Goal: Communication & Community: Share content

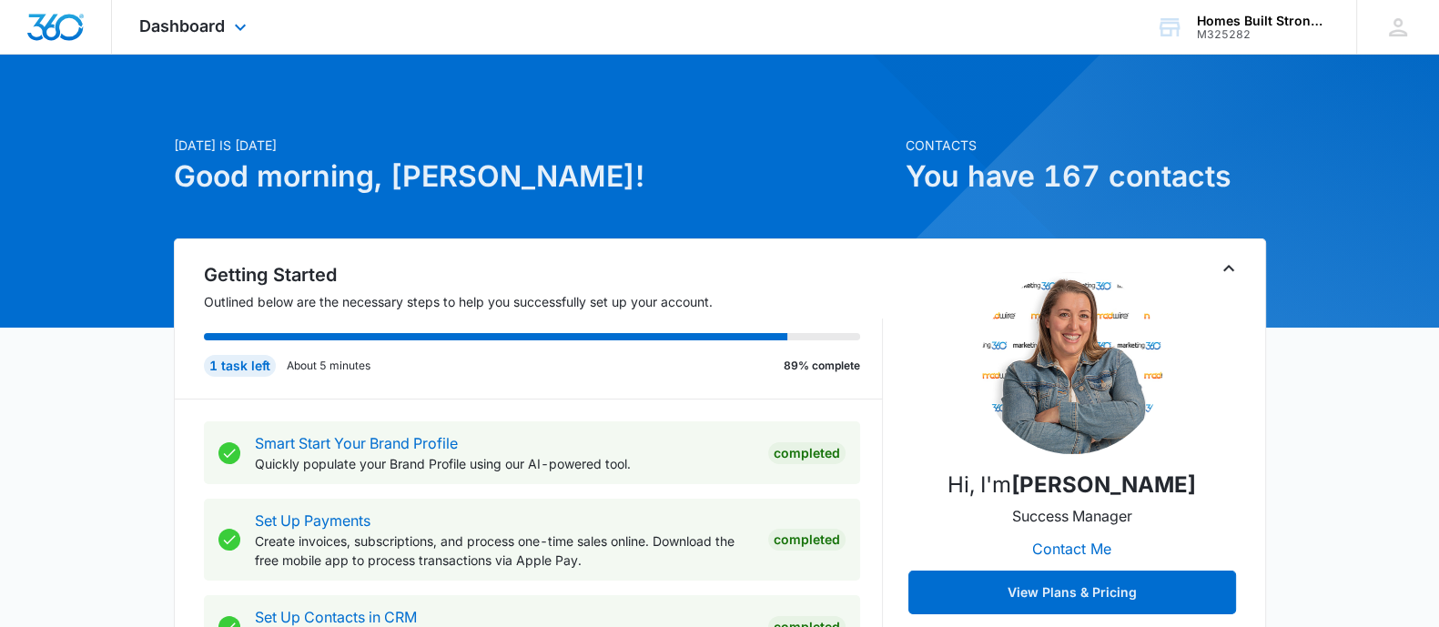
click at [188, 38] on div "Dashboard Apps Reputation Websites Forms CRM Email Social Shop Payments POS Con…" at bounding box center [195, 27] width 167 height 54
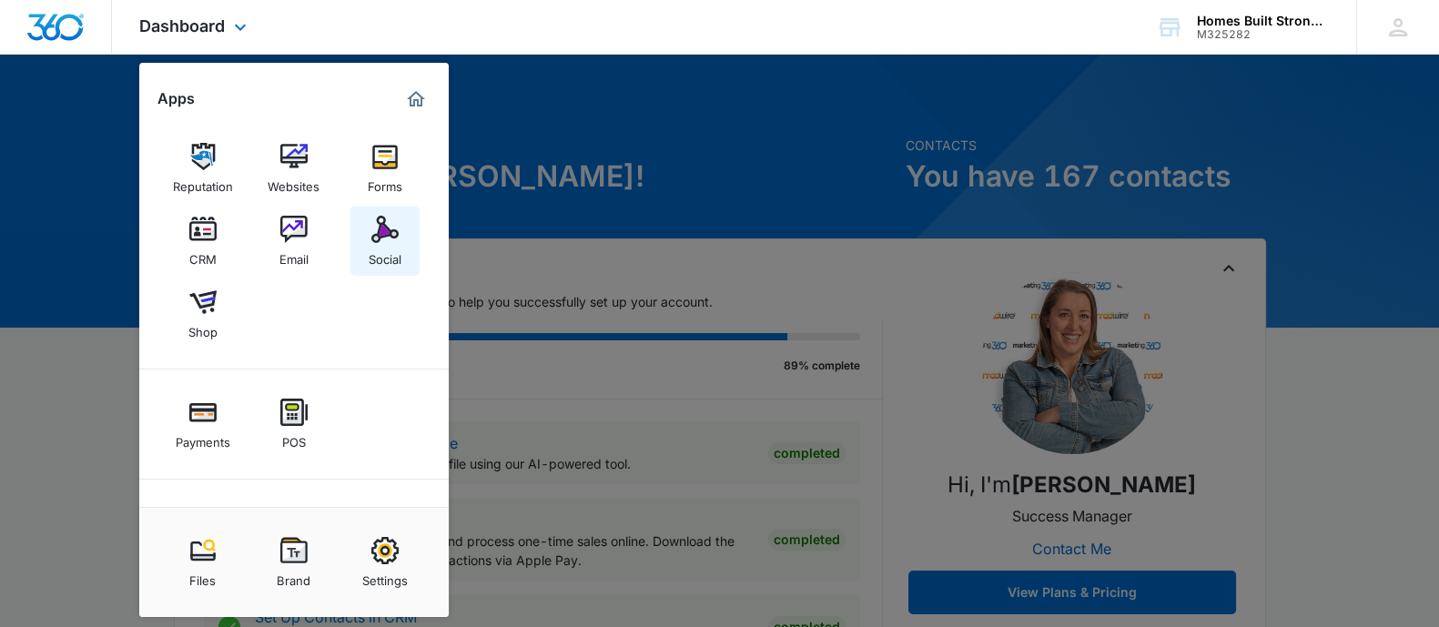
click at [383, 238] on img at bounding box center [384, 229] width 27 height 27
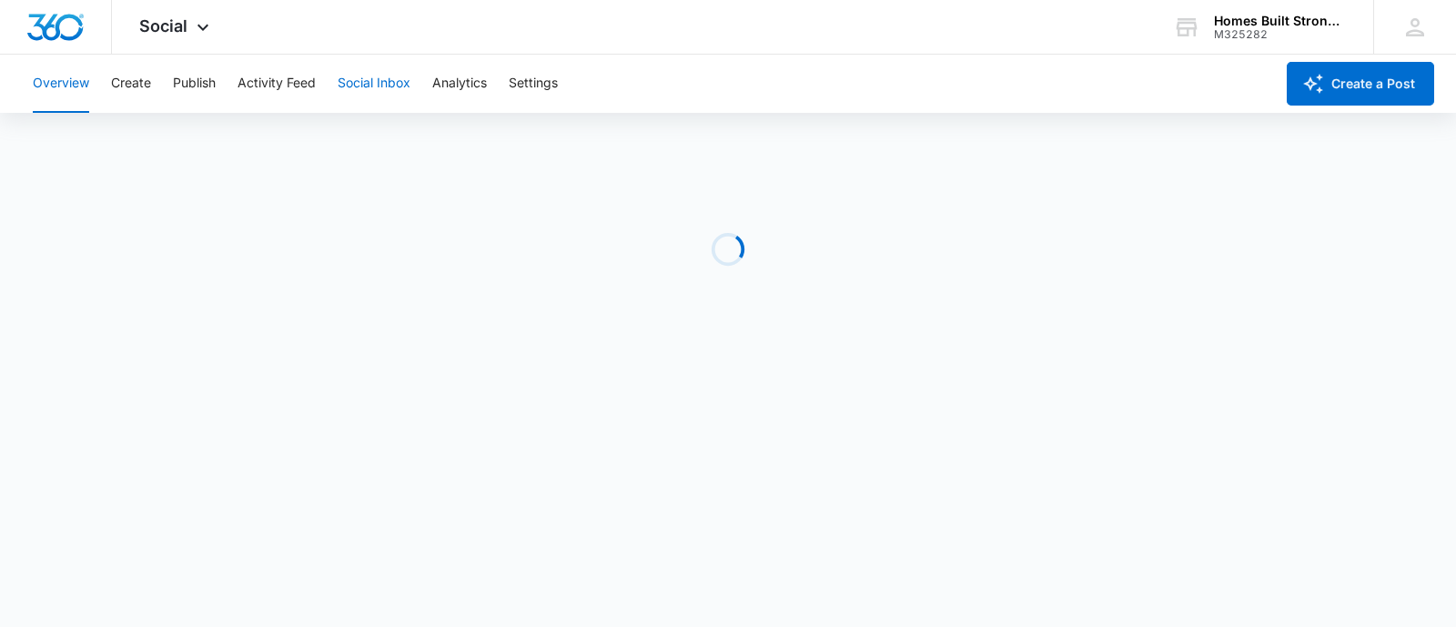
click at [376, 78] on button "Social Inbox" at bounding box center [374, 84] width 73 height 58
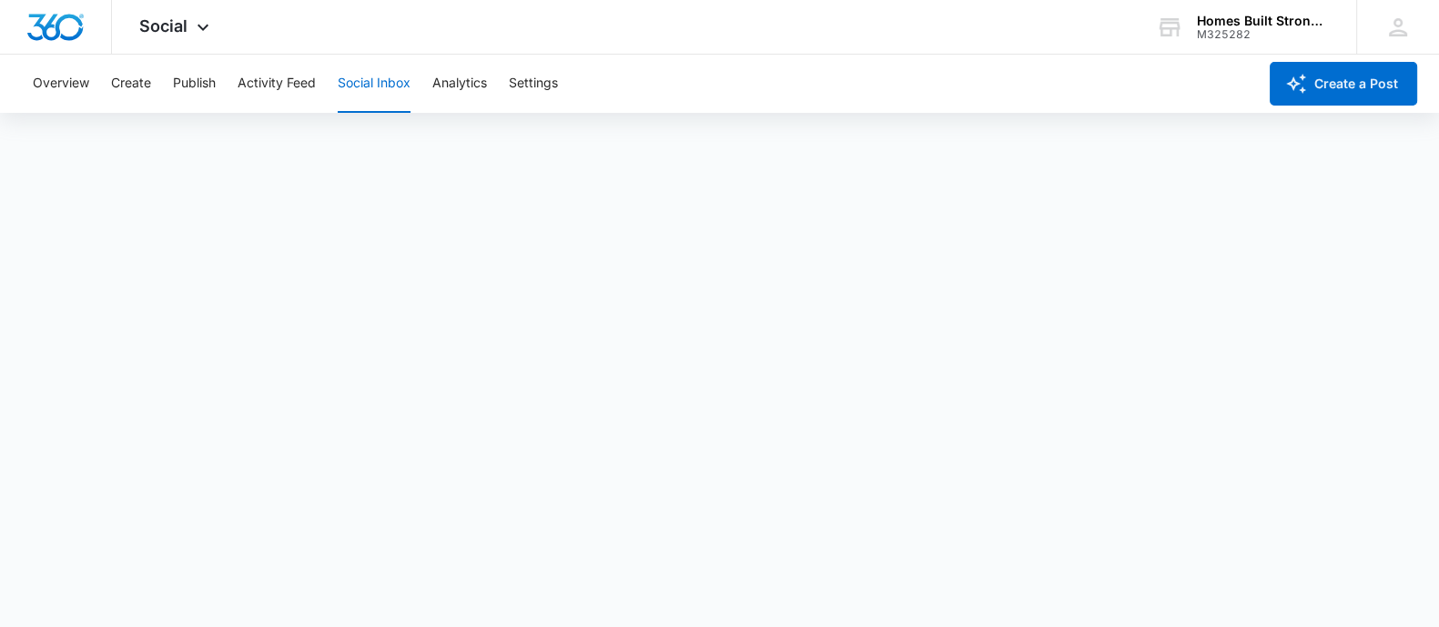
scroll to position [5, 0]
click at [1352, 63] on button "Create a Post" at bounding box center [1343, 84] width 147 height 44
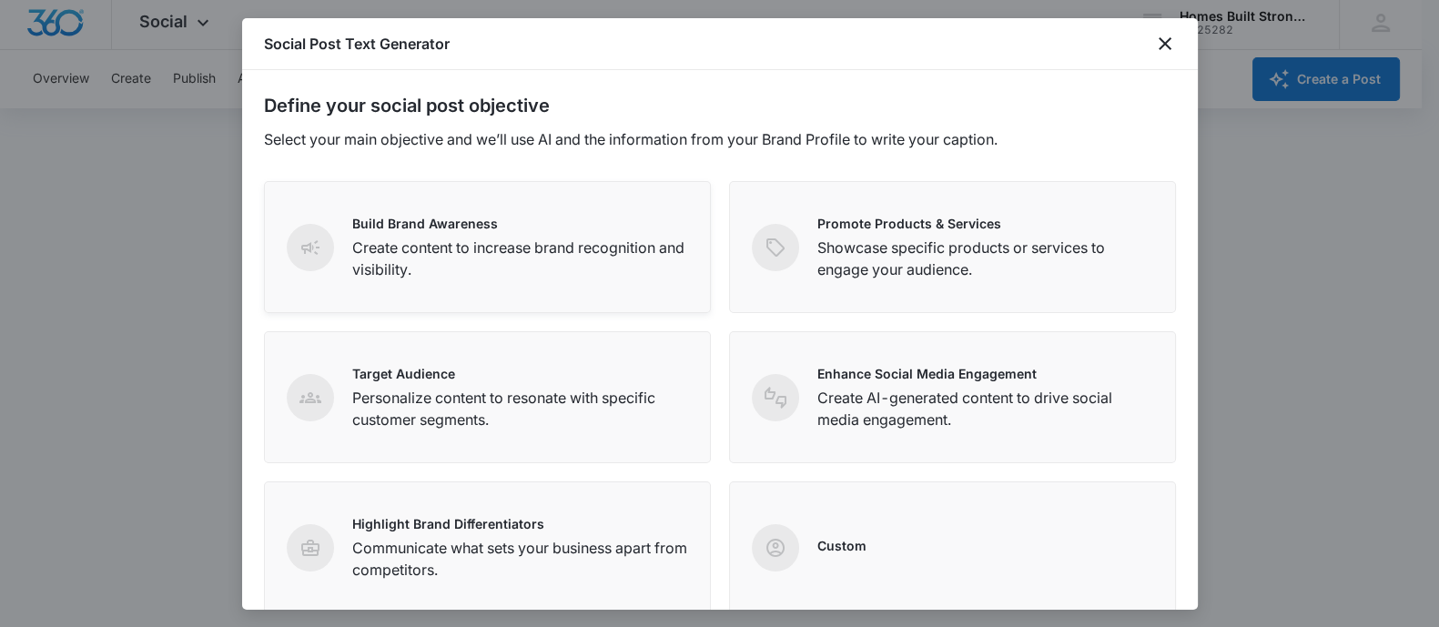
click at [494, 233] on div "Build Brand Awareness Create content to increase brand recognition and visibili…" at bounding box center [520, 247] width 336 height 66
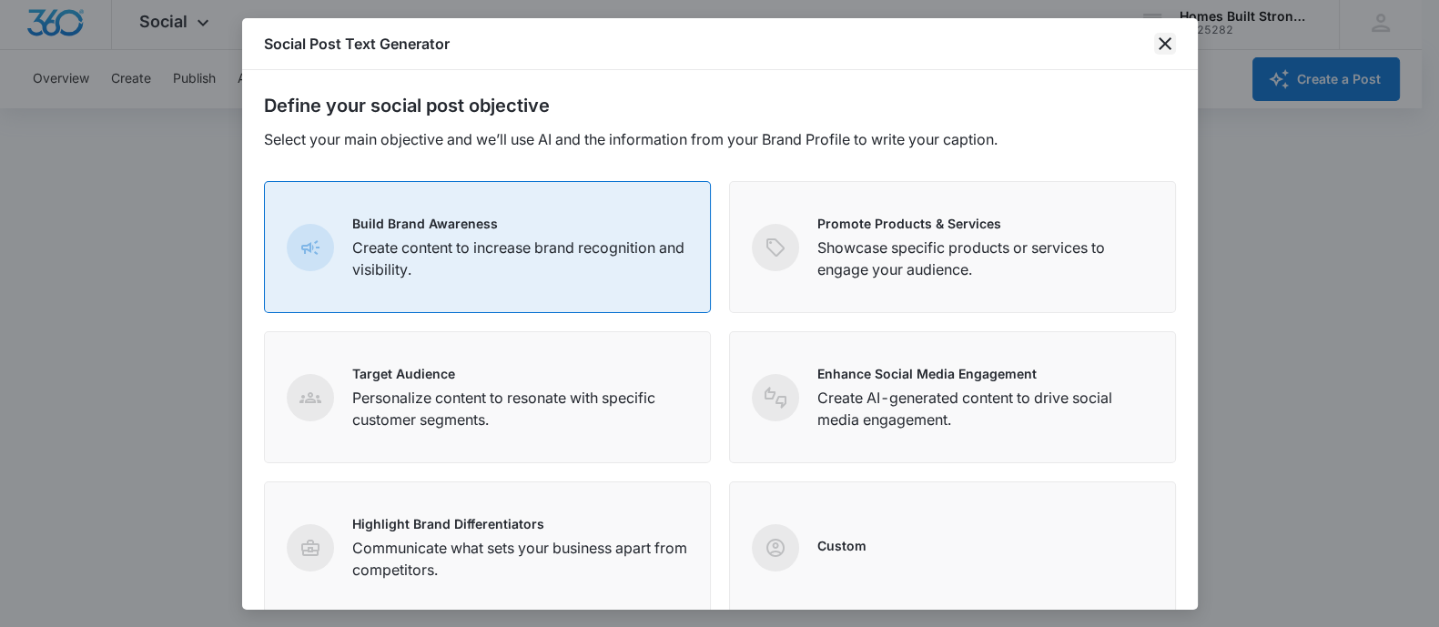
click at [1167, 51] on icon "close" at bounding box center [1165, 44] width 22 height 22
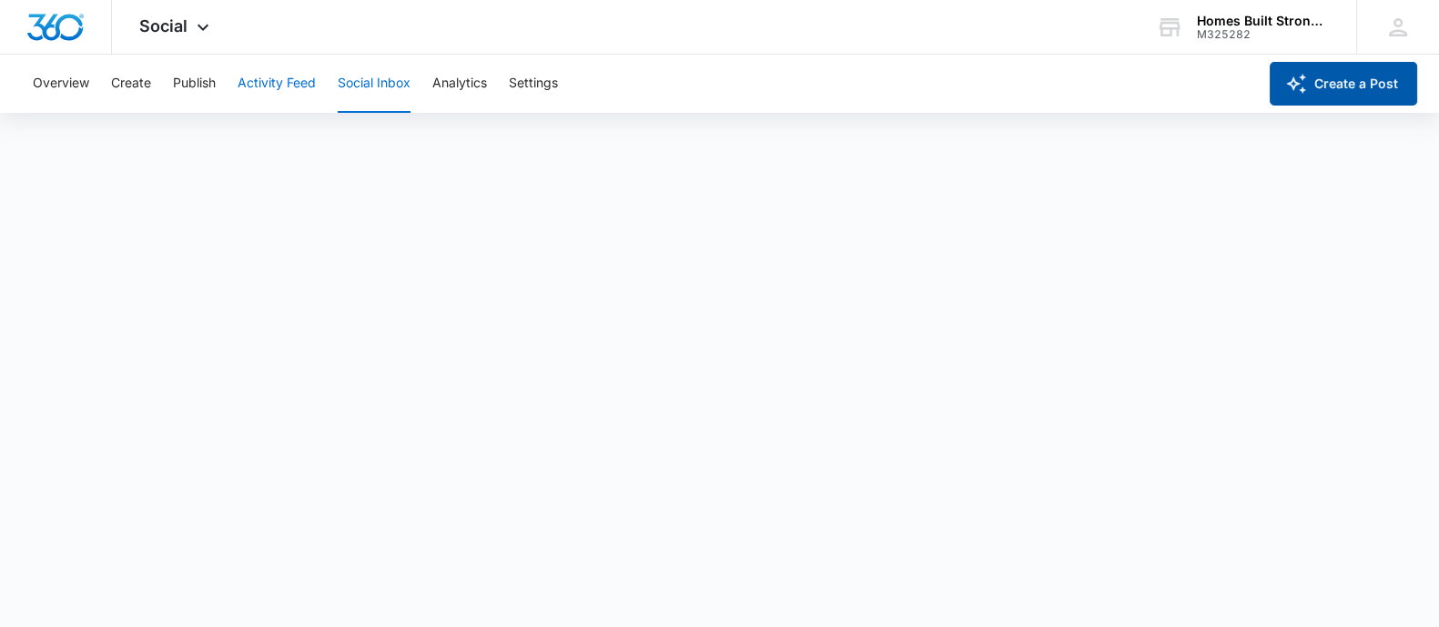
scroll to position [0, 0]
click at [1344, 79] on button "Create a Post" at bounding box center [1343, 84] width 147 height 44
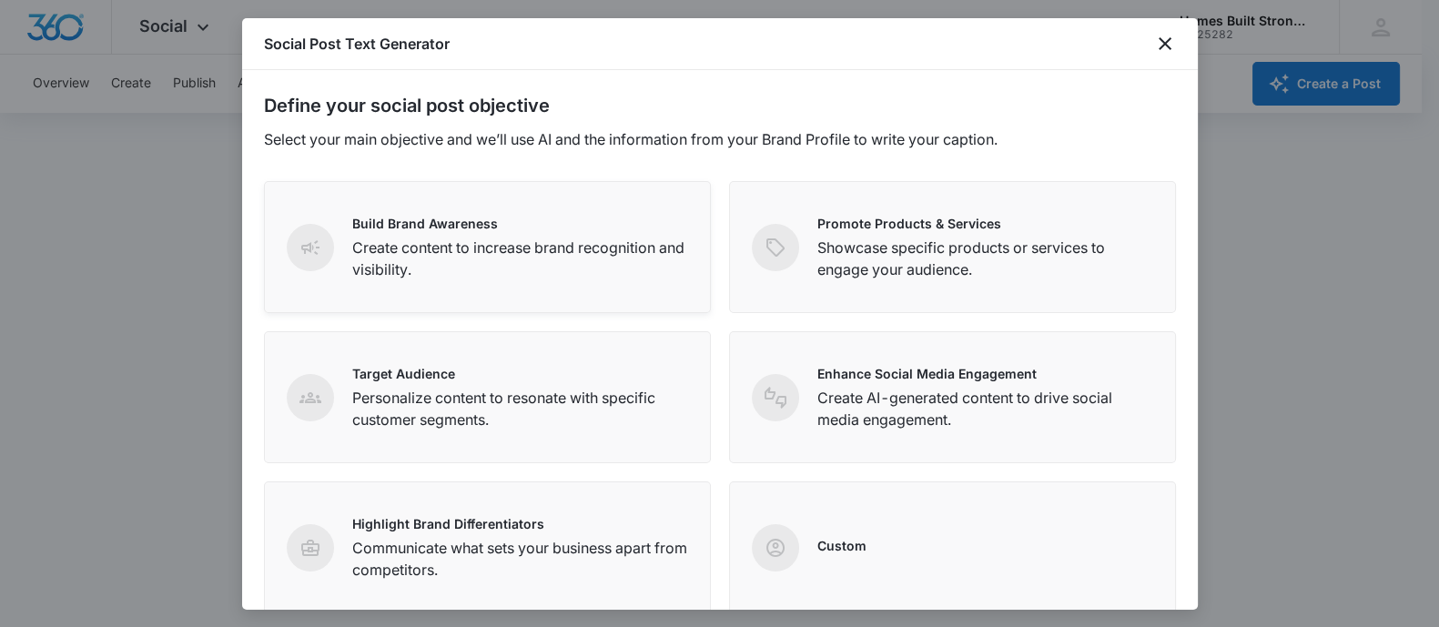
click at [484, 241] on p "Create content to increase brand recognition and visibility." at bounding box center [520, 259] width 336 height 44
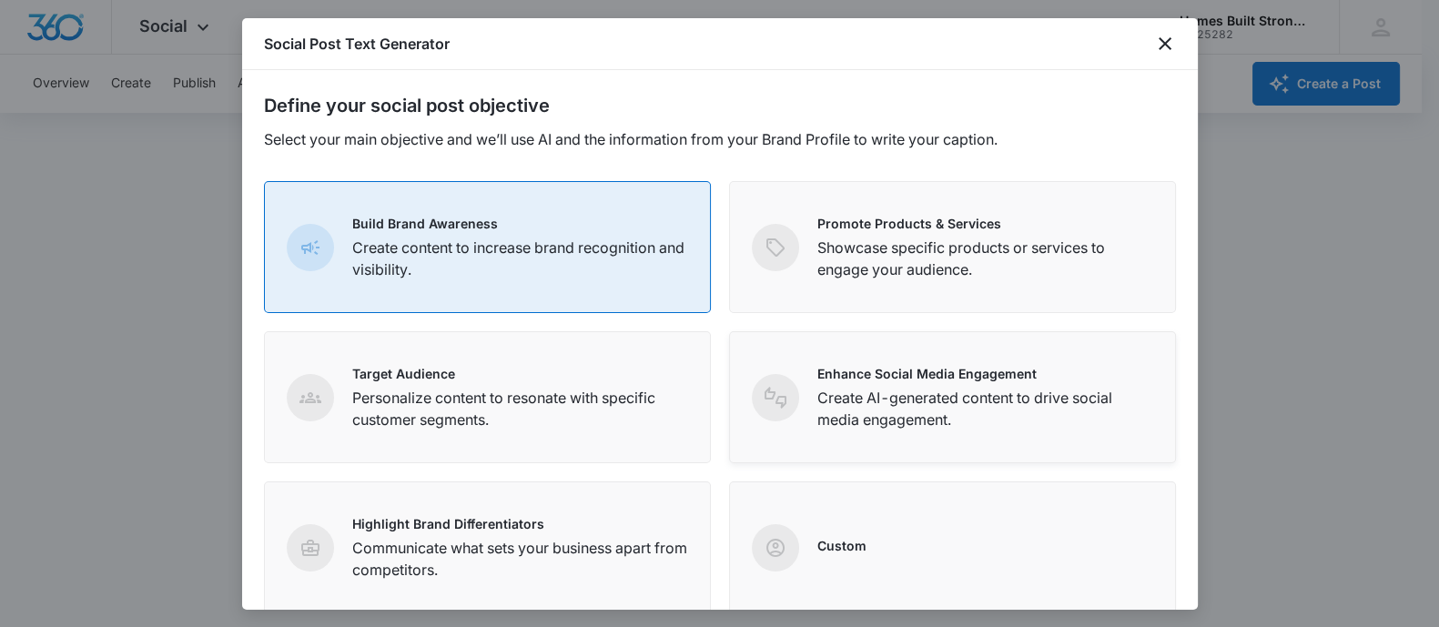
scroll to position [286, 0]
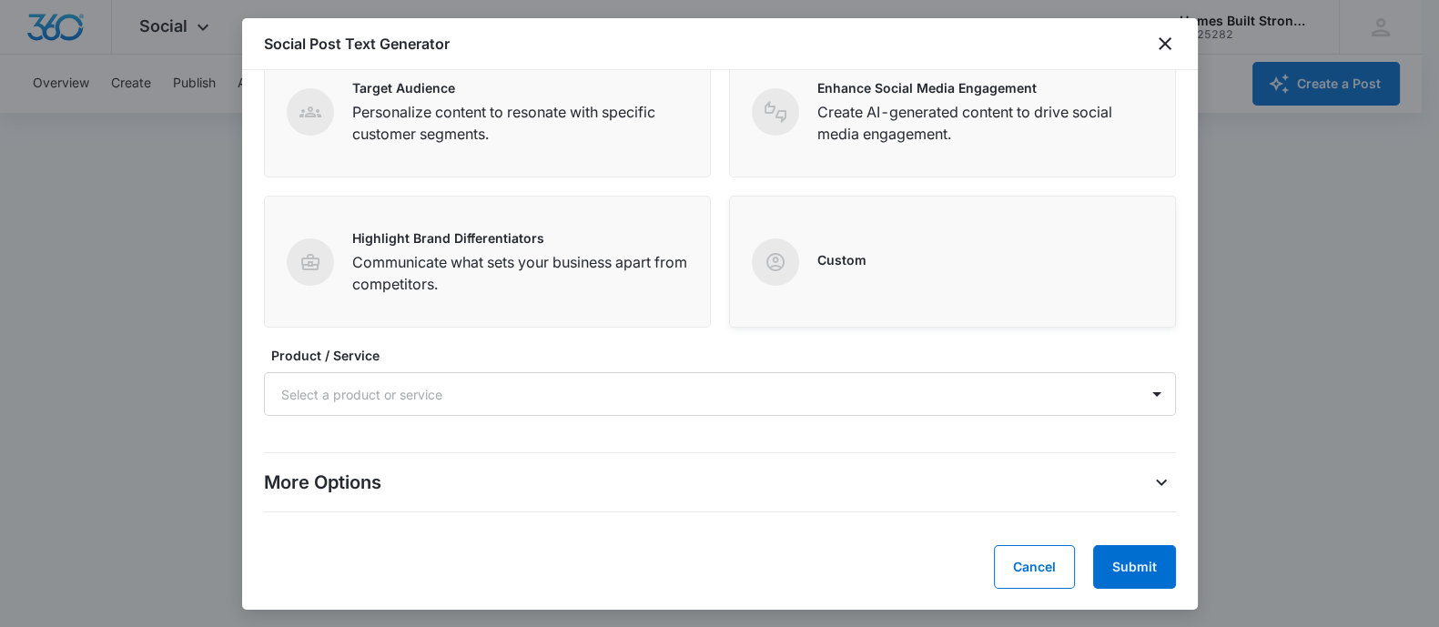
click at [887, 273] on div "Custom" at bounding box center [952, 261] width 401 height 47
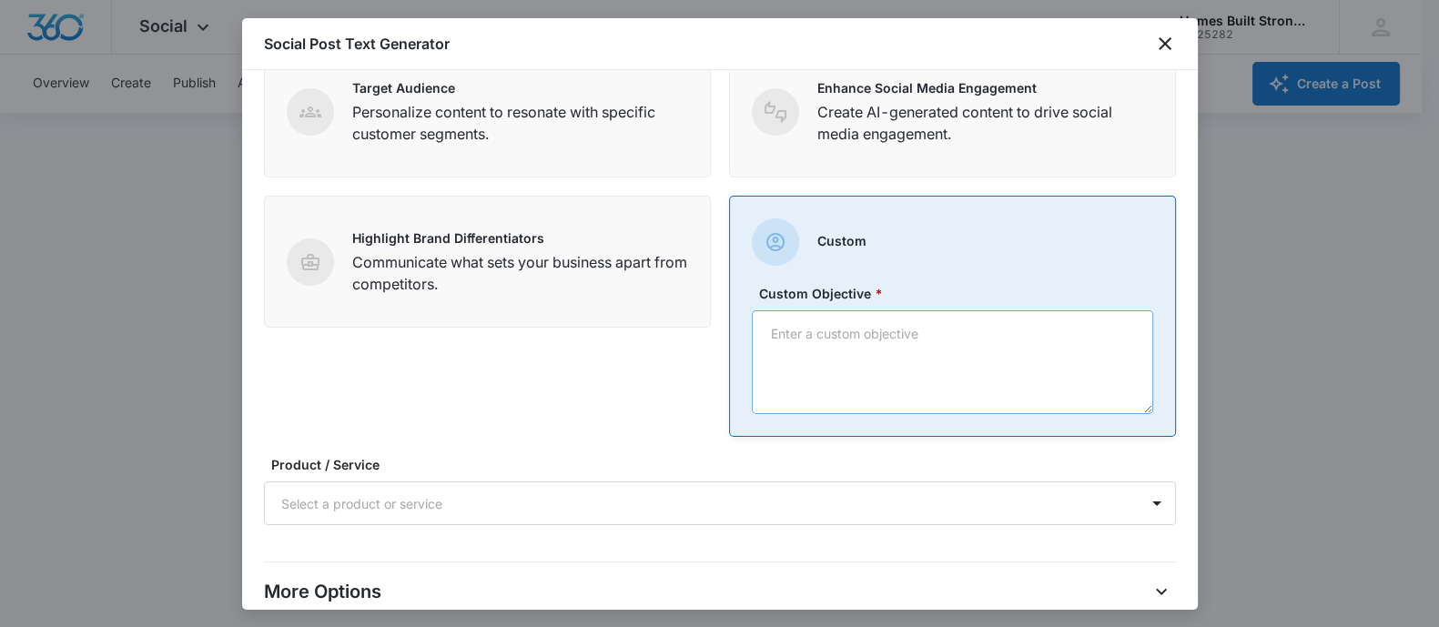
scroll to position [394, 0]
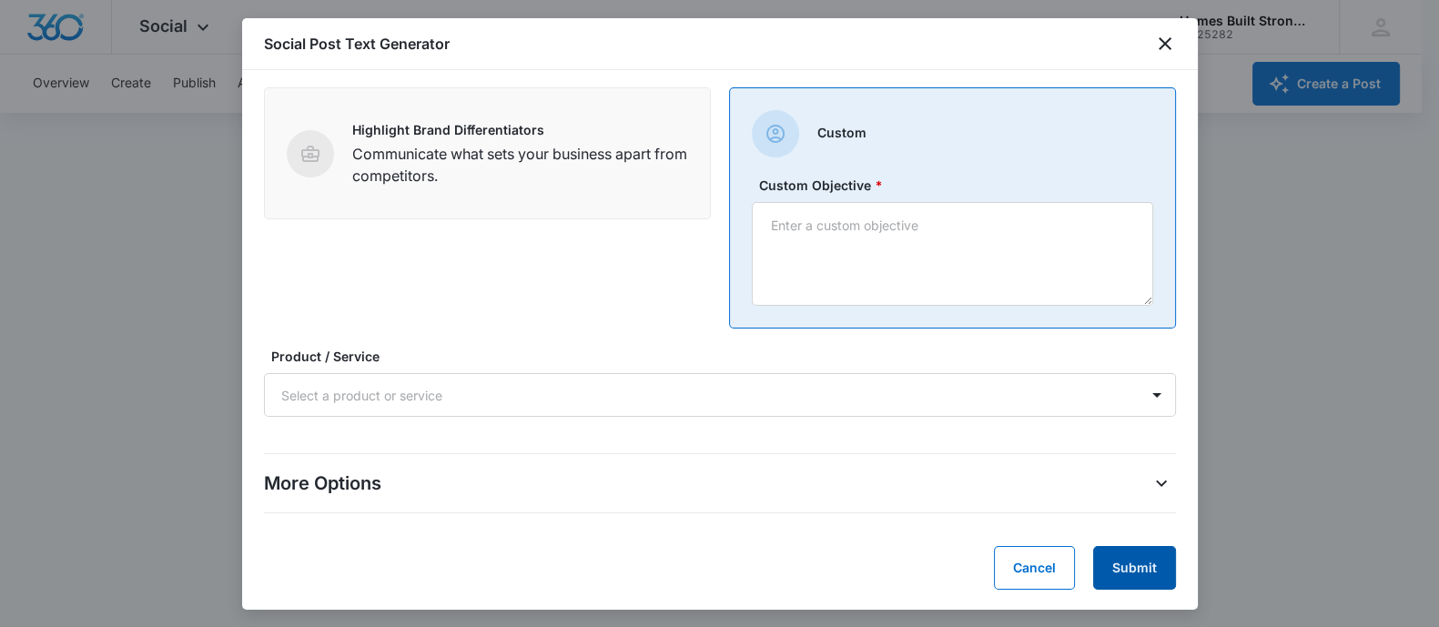
click at [1123, 563] on button "Submit" at bounding box center [1134, 568] width 83 height 44
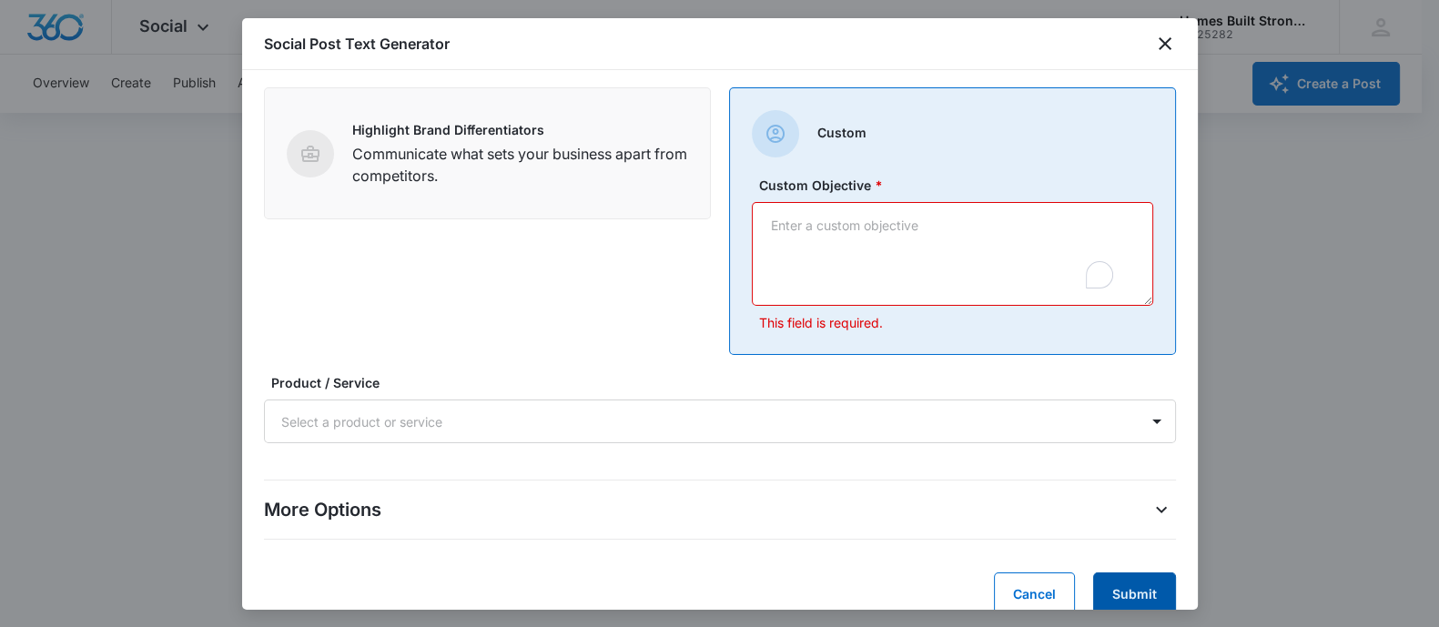
click at [1124, 593] on button "Submit" at bounding box center [1134, 595] width 83 height 44
click at [1163, 40] on icon "close" at bounding box center [1165, 44] width 22 height 22
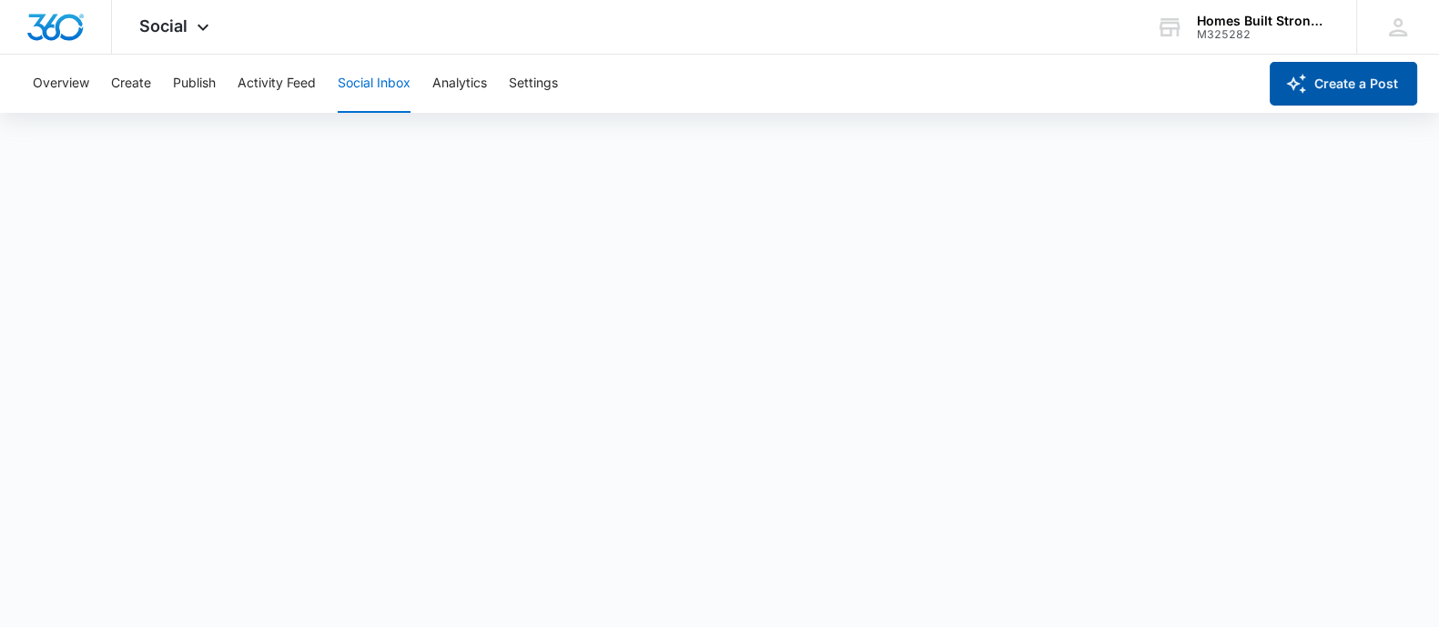
click at [1324, 81] on button "Create a Post" at bounding box center [1343, 84] width 147 height 44
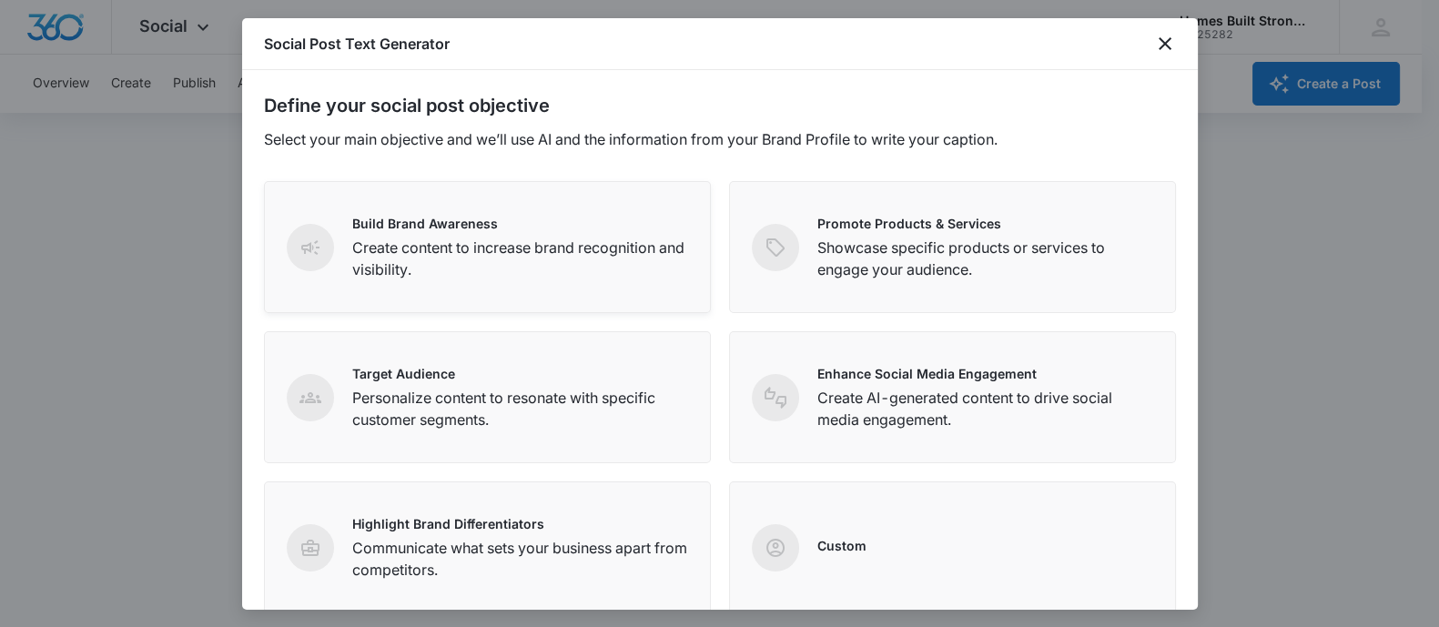
click at [524, 251] on p "Create content to increase brand recognition and visibility." at bounding box center [520, 259] width 336 height 44
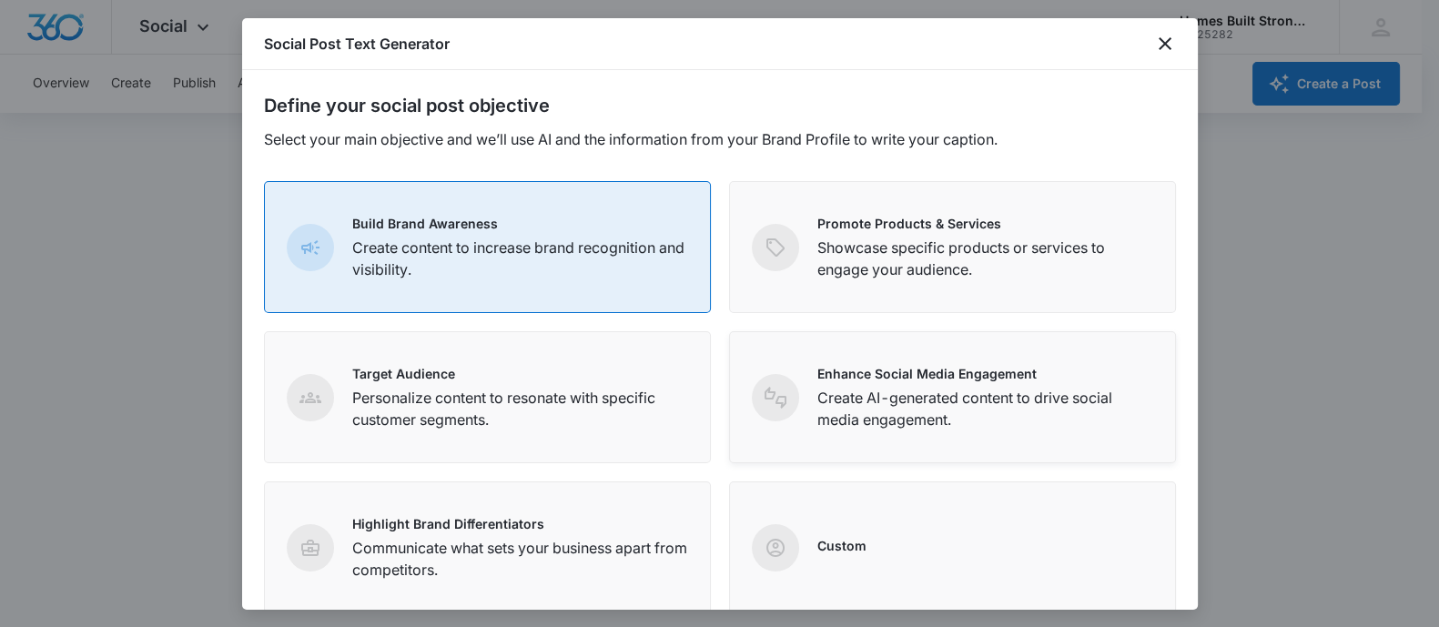
scroll to position [286, 0]
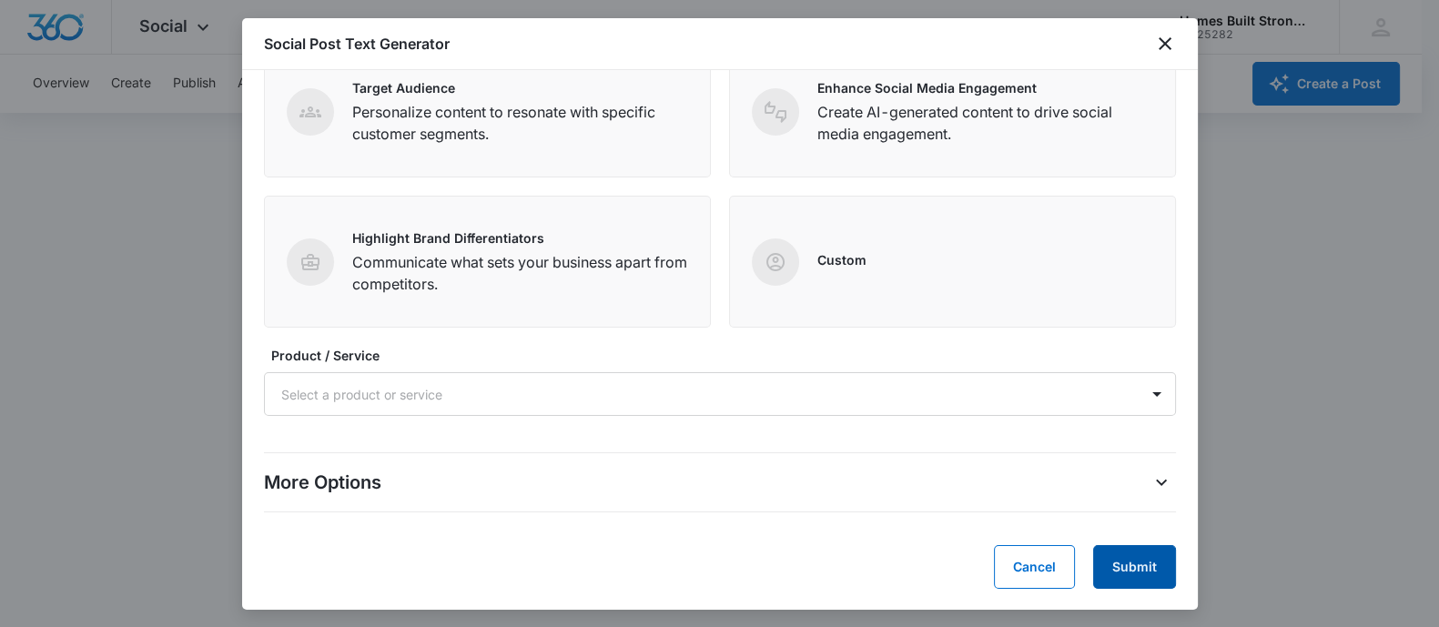
click at [1143, 561] on button "Submit" at bounding box center [1134, 567] width 83 height 44
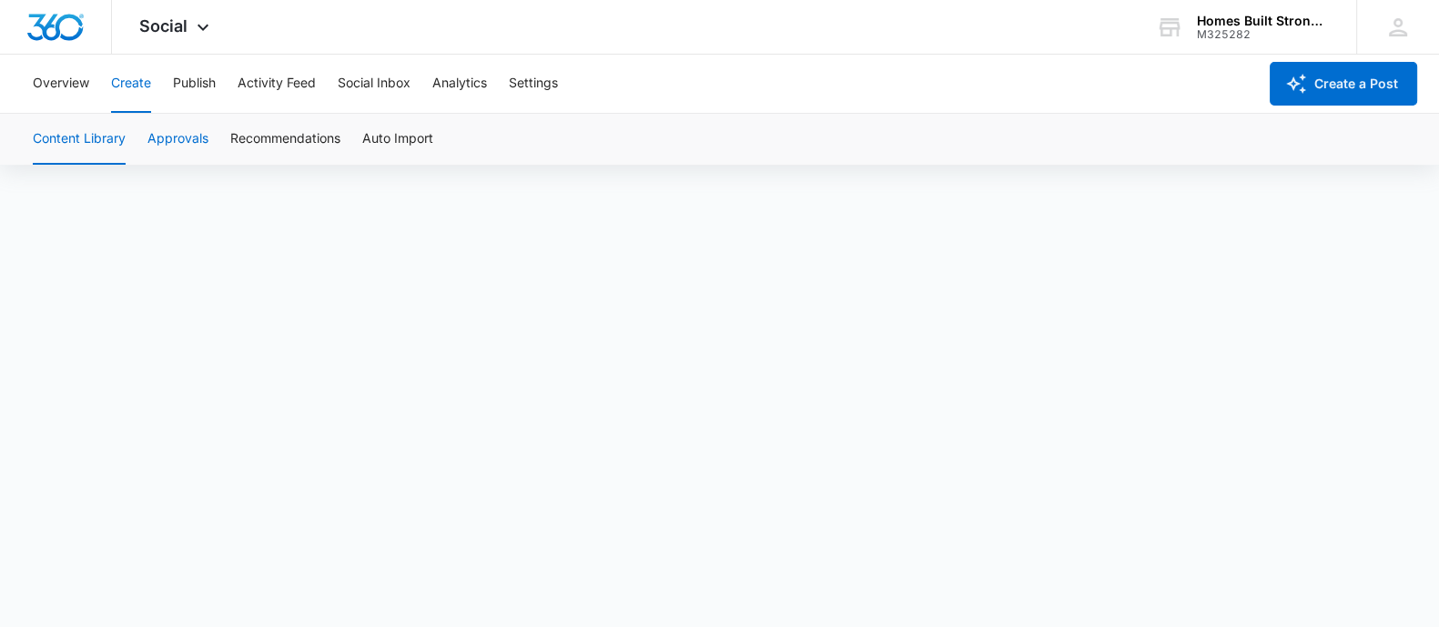
click at [164, 134] on button "Approvals" at bounding box center [177, 139] width 61 height 51
click at [391, 80] on button "Social Inbox" at bounding box center [374, 84] width 73 height 58
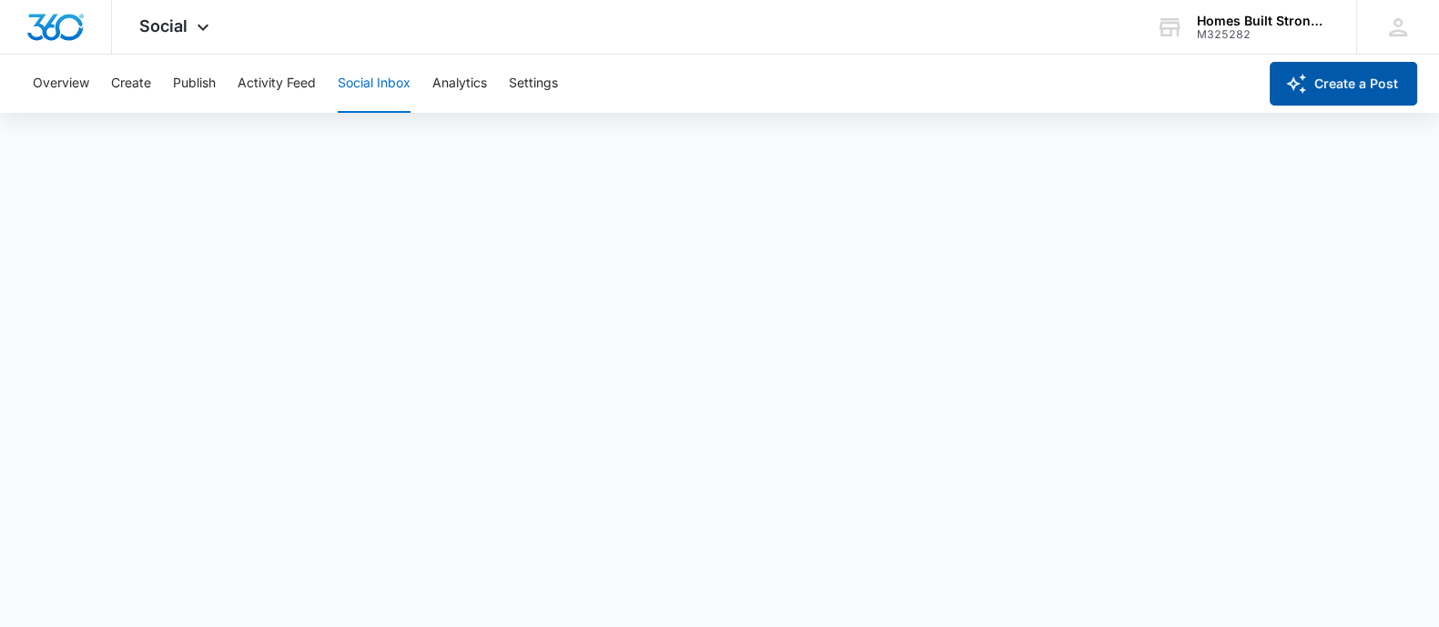
click at [1315, 82] on button "Create a Post" at bounding box center [1343, 84] width 147 height 44
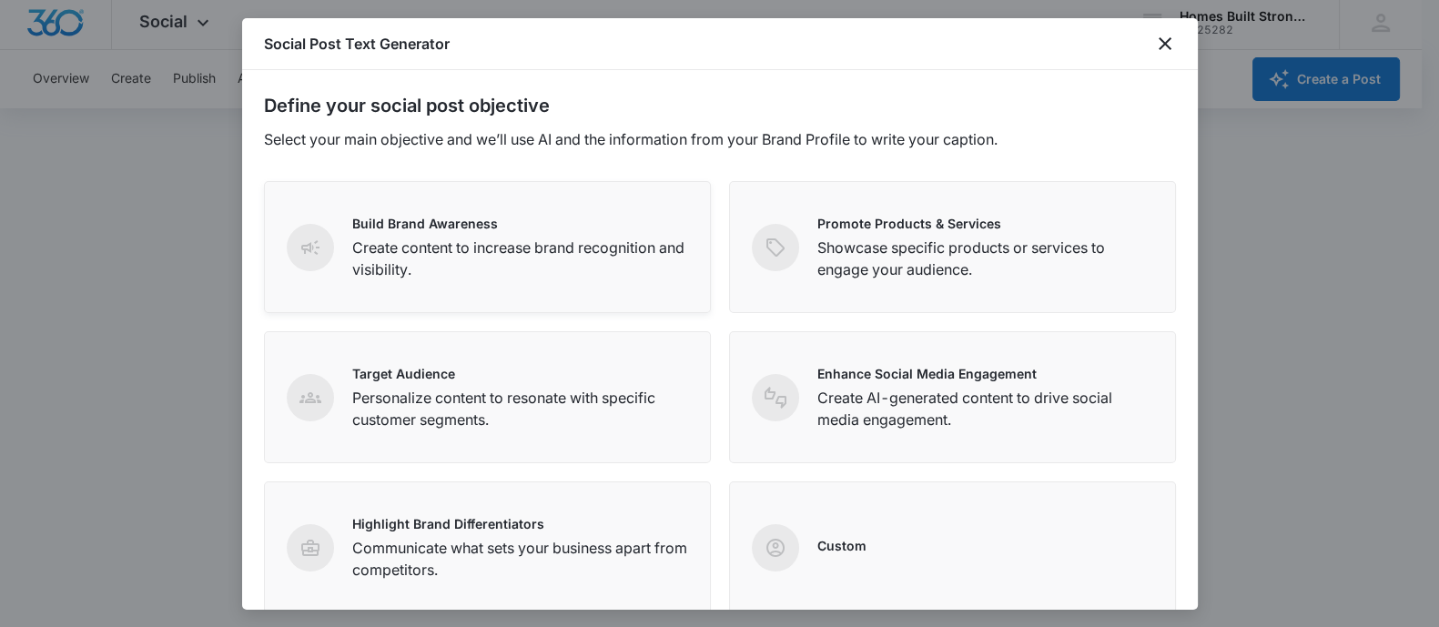
click at [532, 268] on p "Create content to increase brand recognition and visibility." at bounding box center [520, 259] width 336 height 44
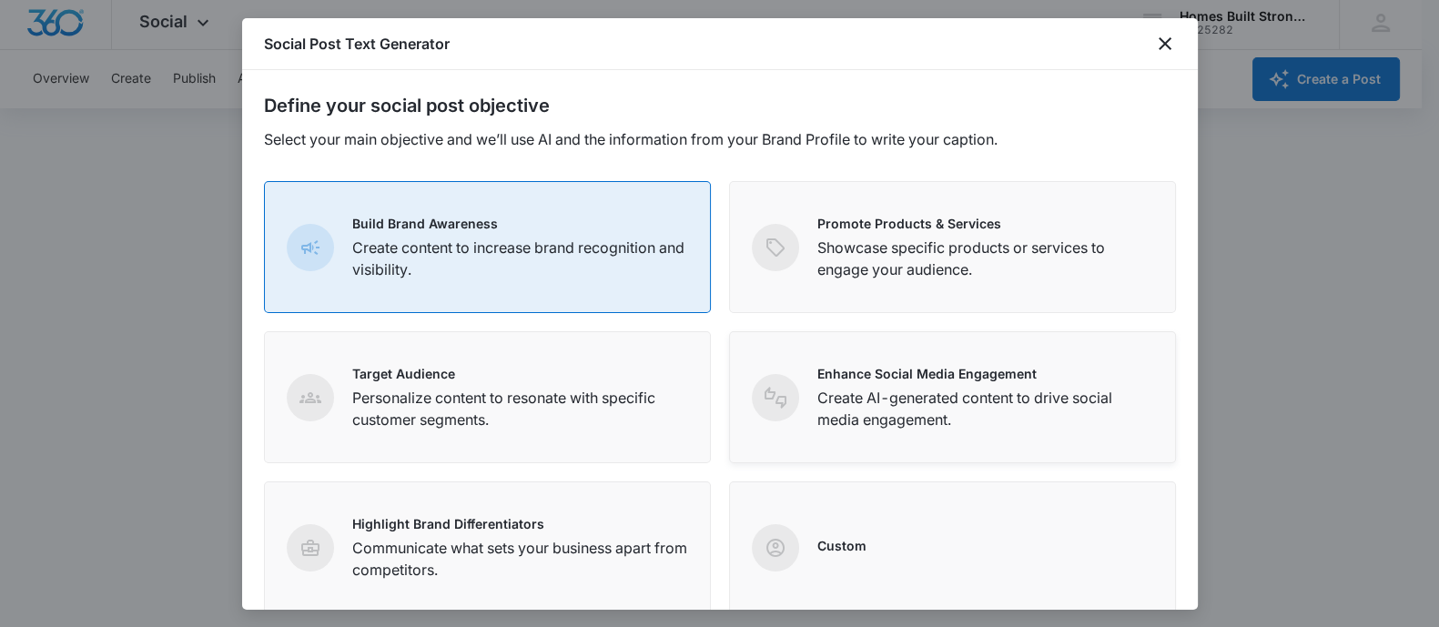
scroll to position [286, 0]
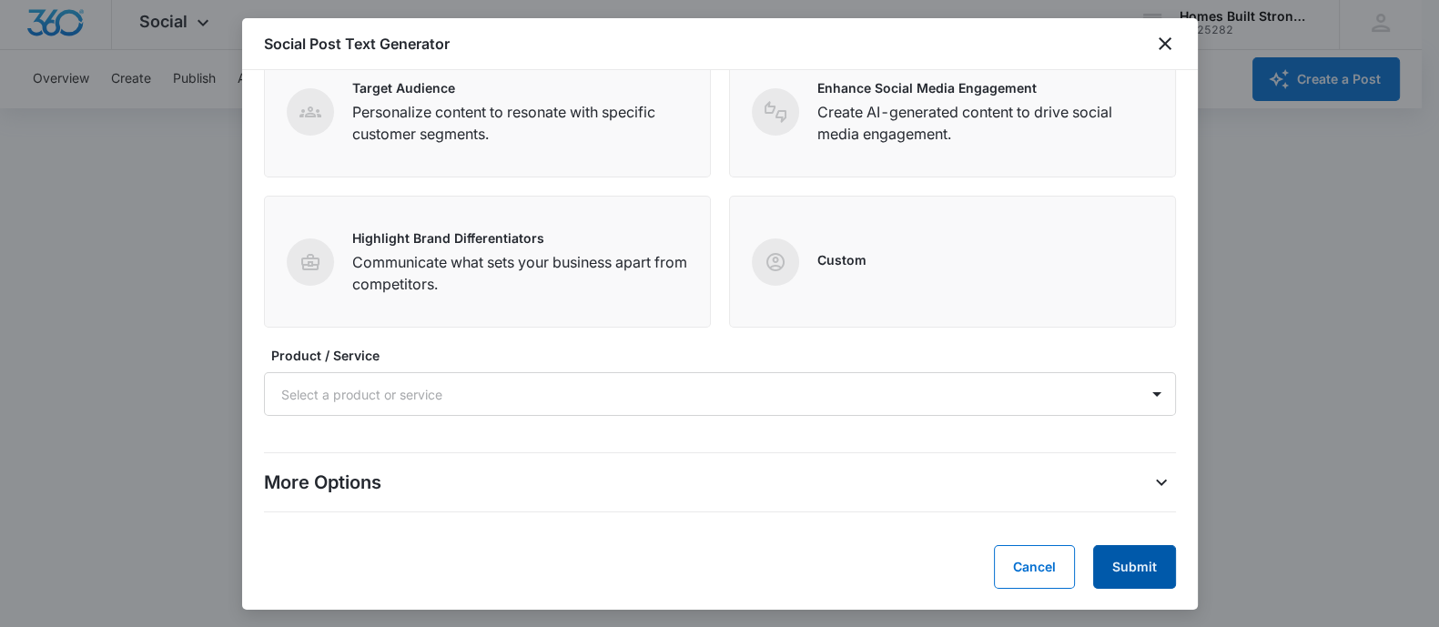
click at [1130, 575] on button "Submit" at bounding box center [1134, 567] width 83 height 44
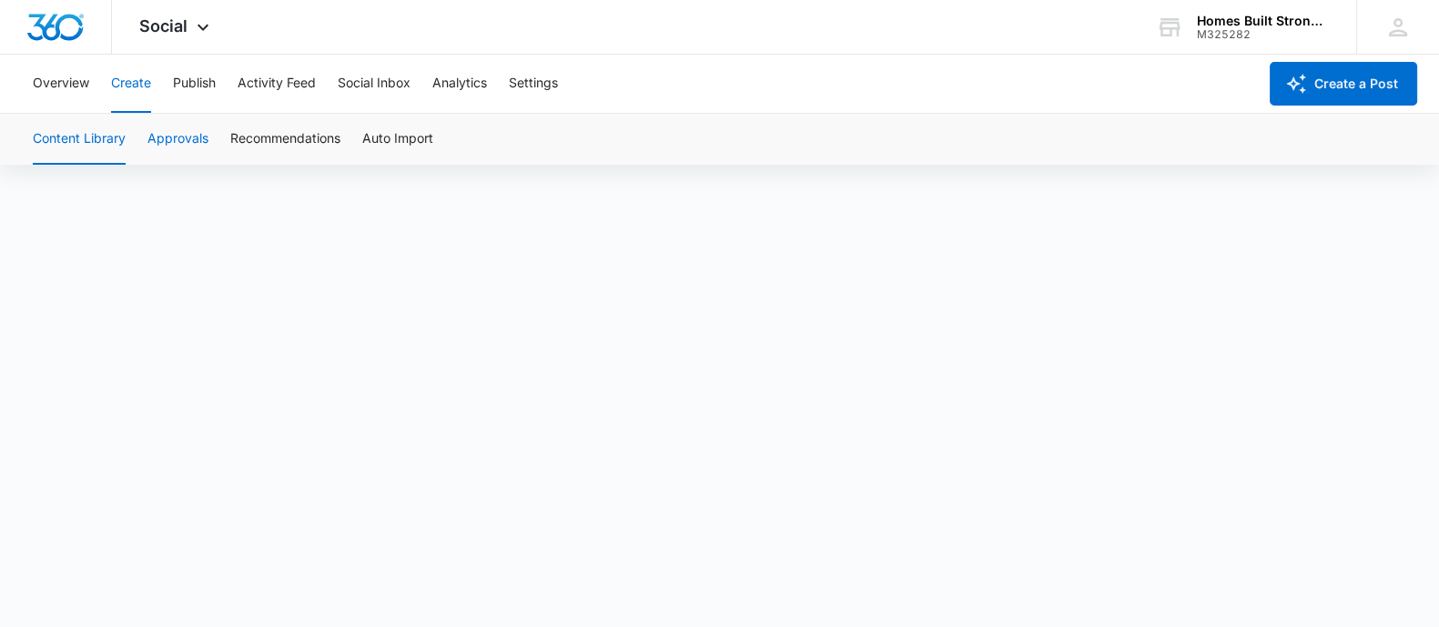
click at [177, 147] on button "Approvals" at bounding box center [177, 139] width 61 height 51
click at [1396, 36] on icon at bounding box center [1397, 27] width 27 height 27
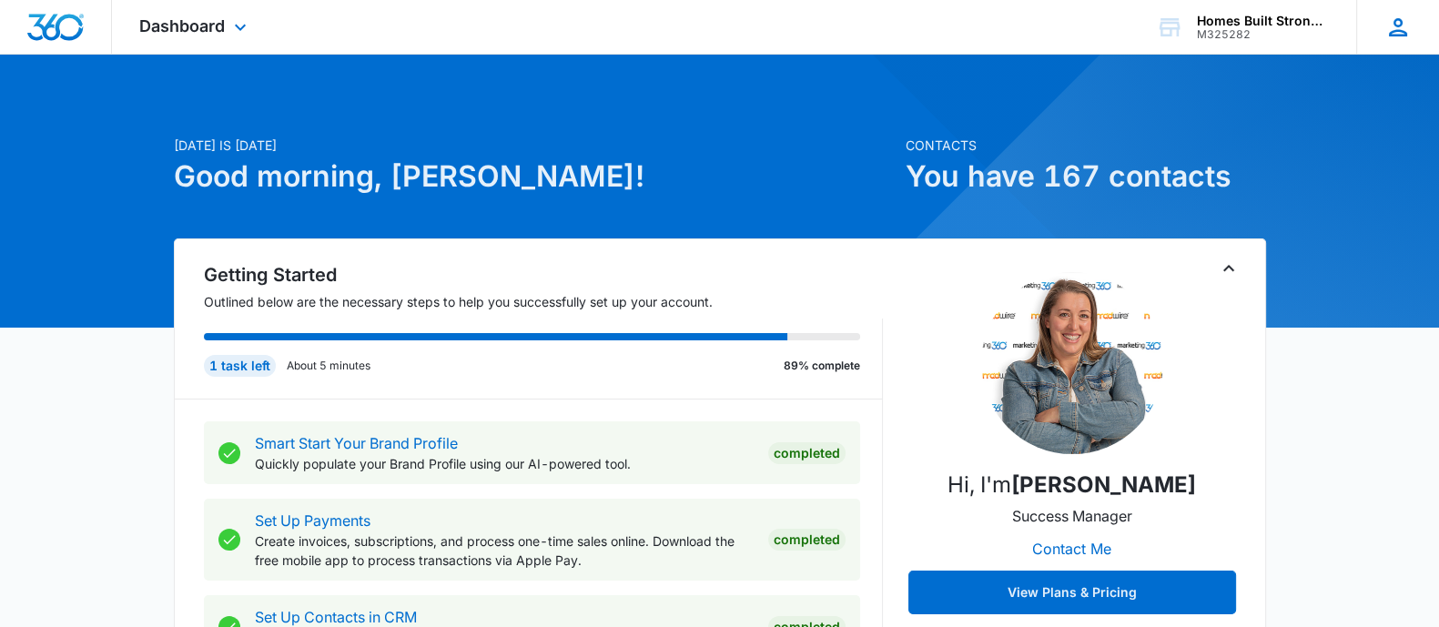
click at [1395, 26] on icon at bounding box center [1397, 27] width 27 height 27
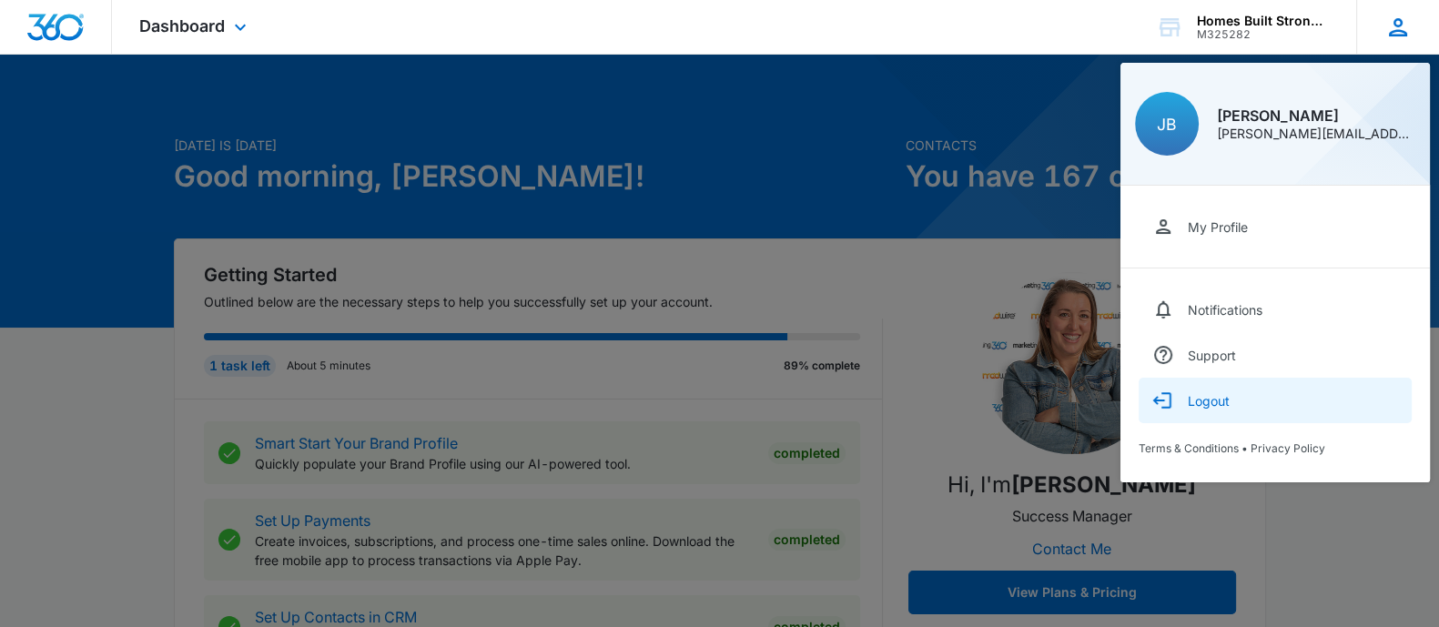
click at [1179, 400] on button "Logout" at bounding box center [1275, 401] width 273 height 46
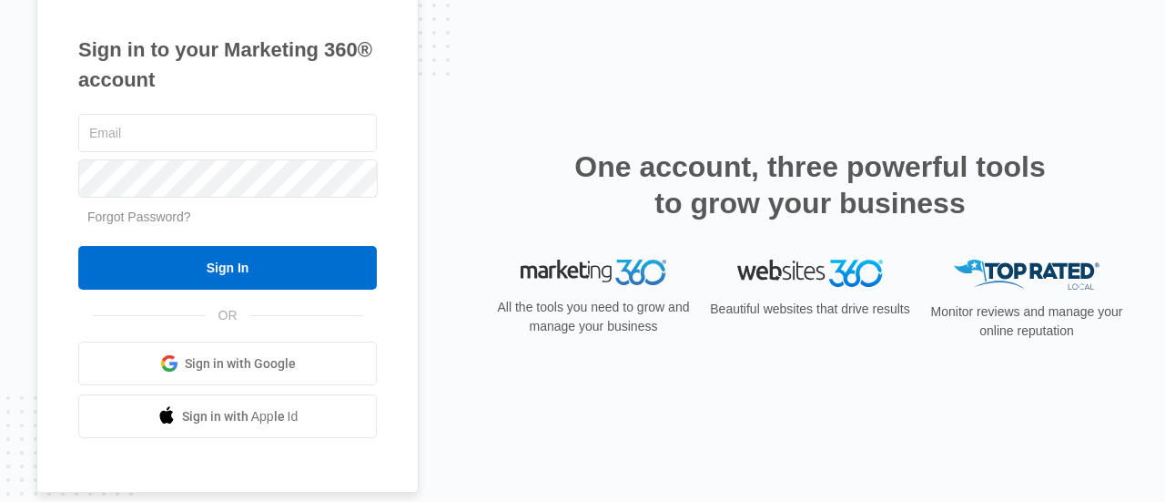
type input "[PERSON_NAME][EMAIL_ADDRESS][DOMAIN_NAME]"
click at [218, 362] on span "Sign in with Google" at bounding box center [240, 363] width 111 height 19
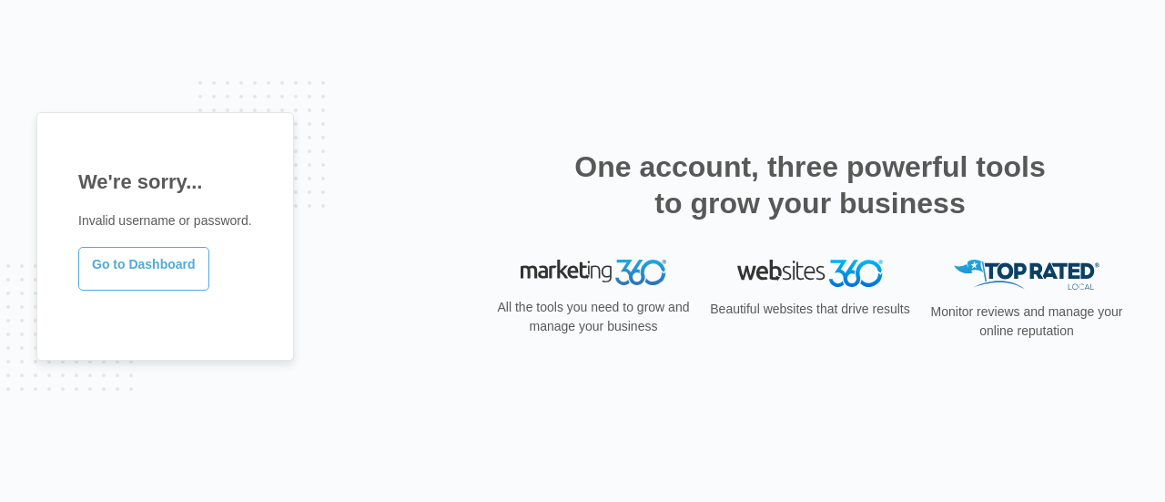
click at [177, 270] on link "Go to Dashboard" at bounding box center [143, 269] width 131 height 44
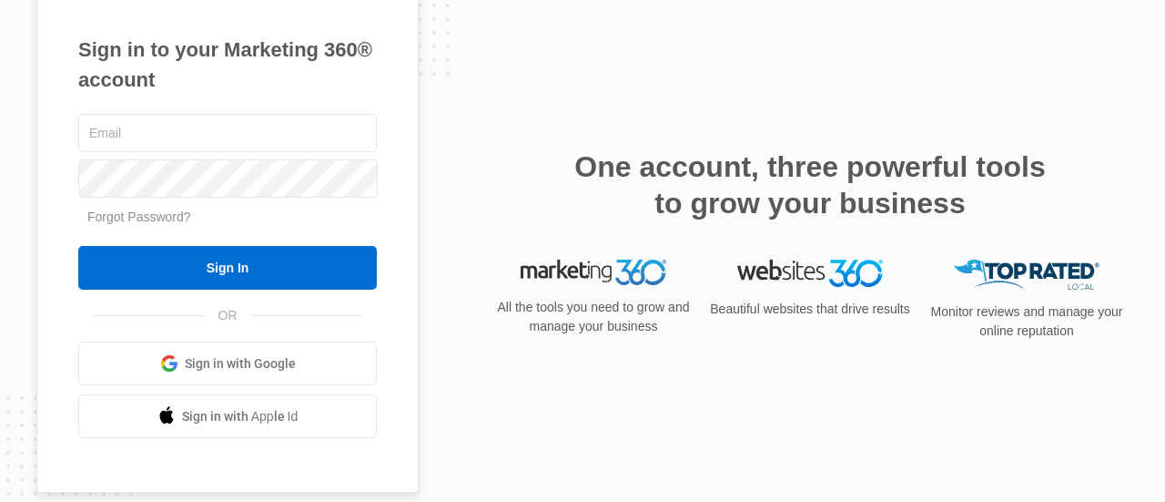
type input "[PERSON_NAME][EMAIL_ADDRESS][DOMAIN_NAME]"
click at [228, 354] on span "Sign in with Google" at bounding box center [240, 363] width 111 height 19
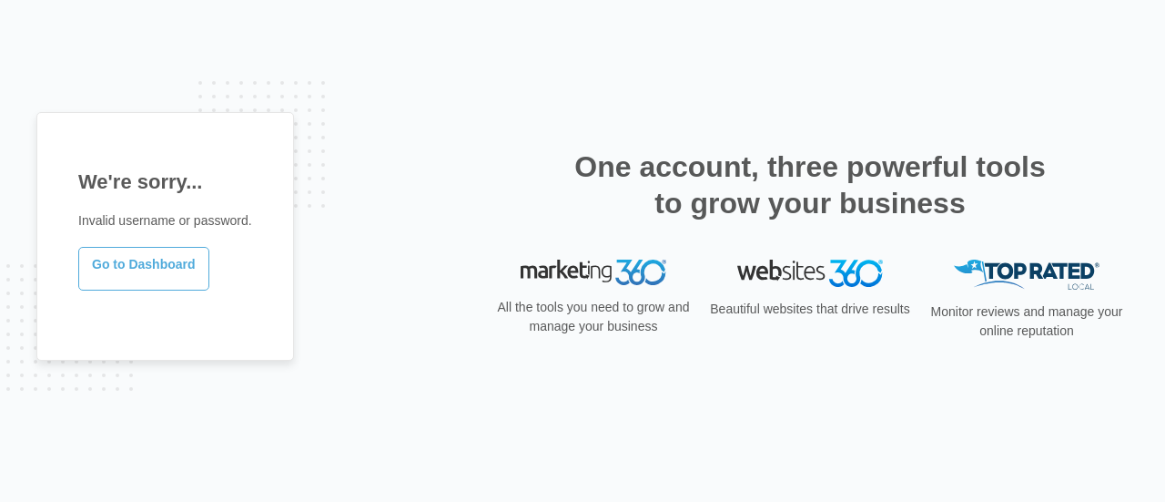
click at [162, 269] on link "Go to Dashboard" at bounding box center [143, 269] width 131 height 44
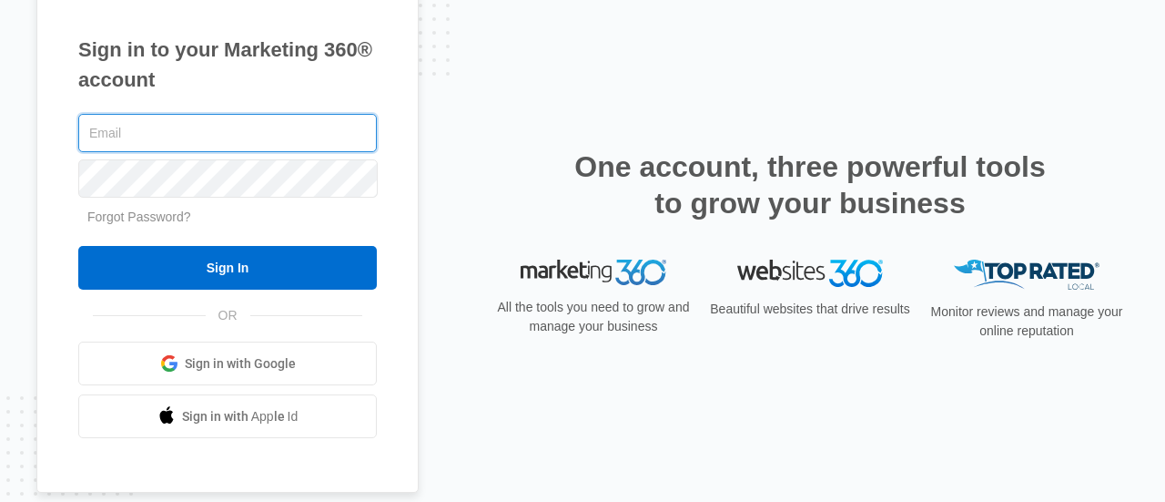
type input "[PERSON_NAME][EMAIL_ADDRESS][DOMAIN_NAME]"
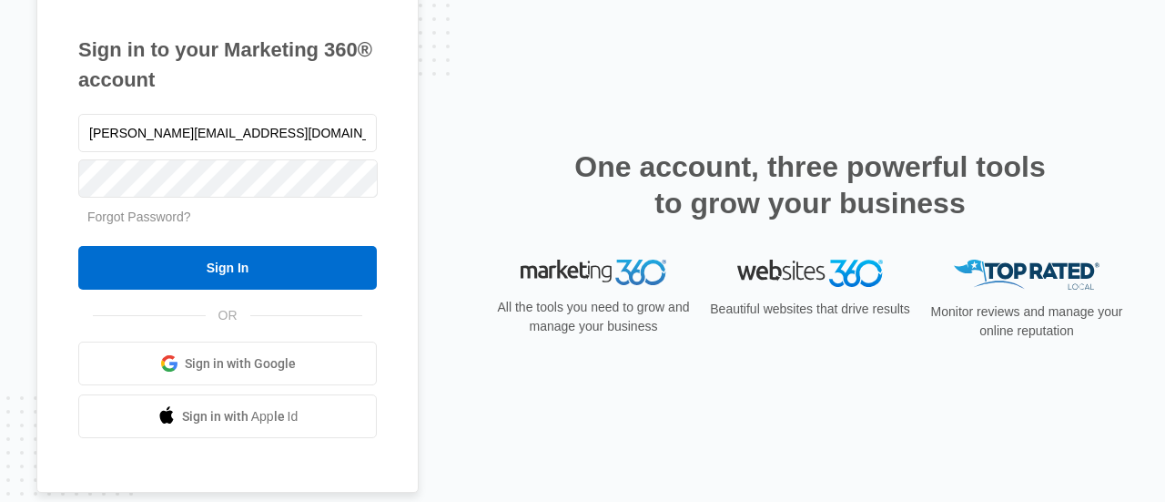
click at [251, 371] on span "Sign in with Google" at bounding box center [240, 363] width 111 height 19
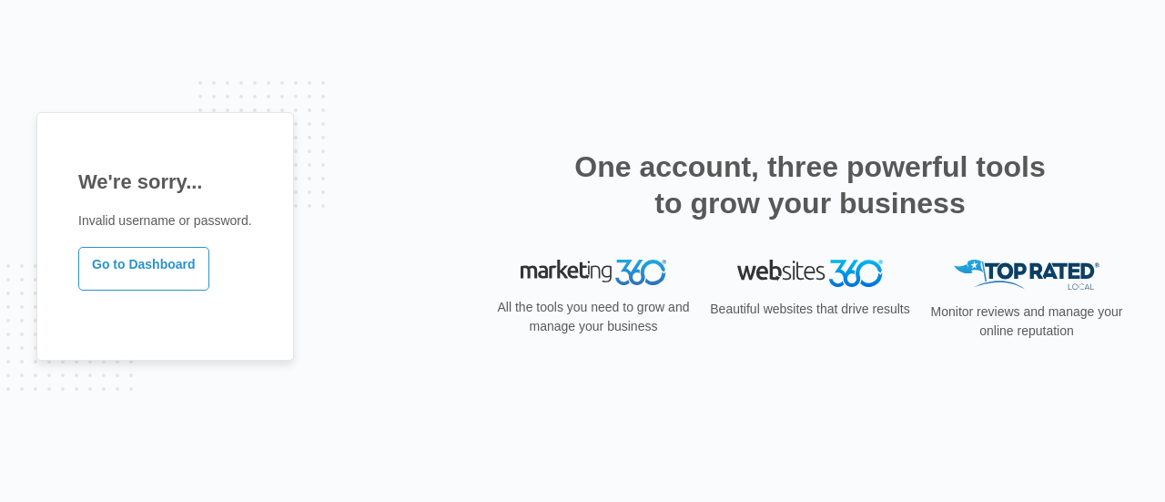
click at [560, 290] on div "All the tools you need to grow and manage your business" at bounding box center [593, 306] width 204 height 94
click at [117, 267] on link "Go to Dashboard" at bounding box center [143, 269] width 131 height 44
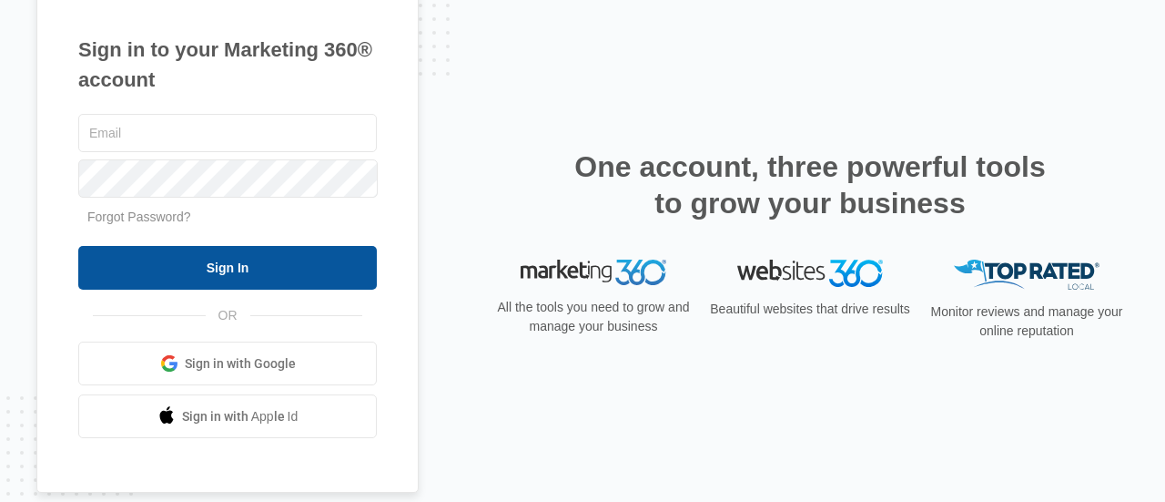
type input "[PERSON_NAME][EMAIL_ADDRESS][DOMAIN_NAME]"
click at [241, 274] on input "Sign In" at bounding box center [227, 268] width 299 height 44
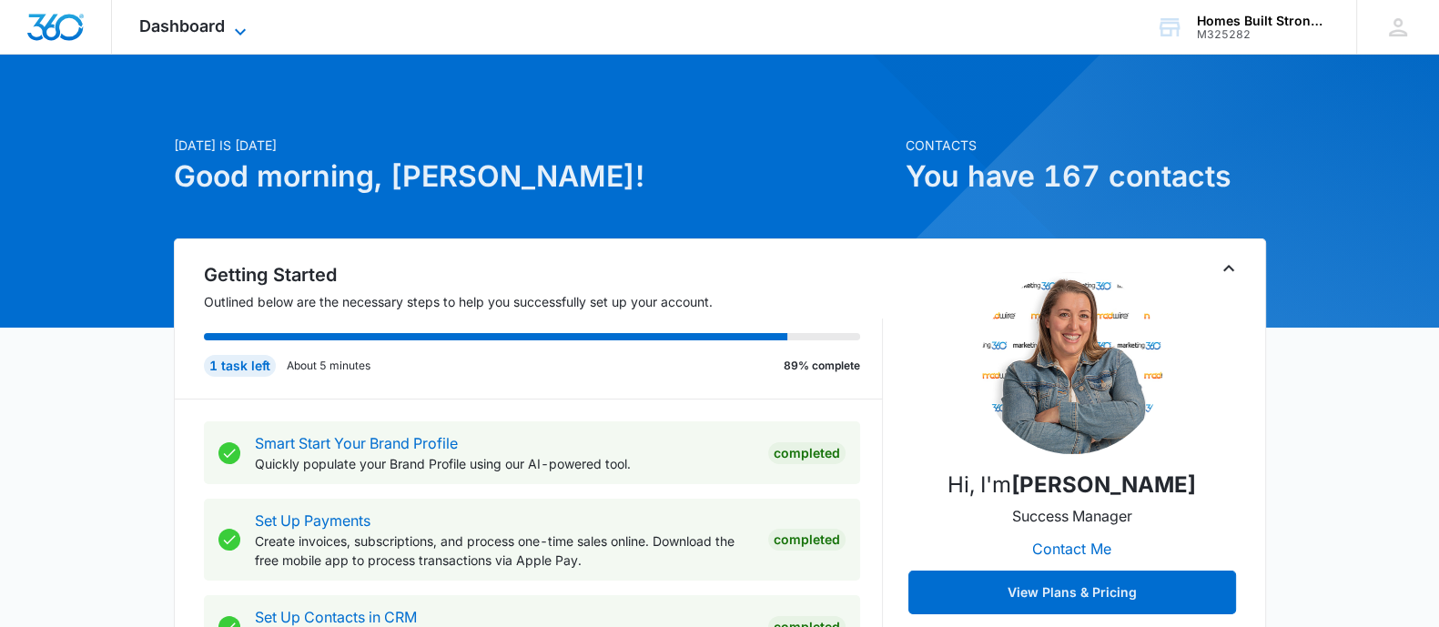
click at [249, 25] on icon at bounding box center [240, 32] width 22 height 22
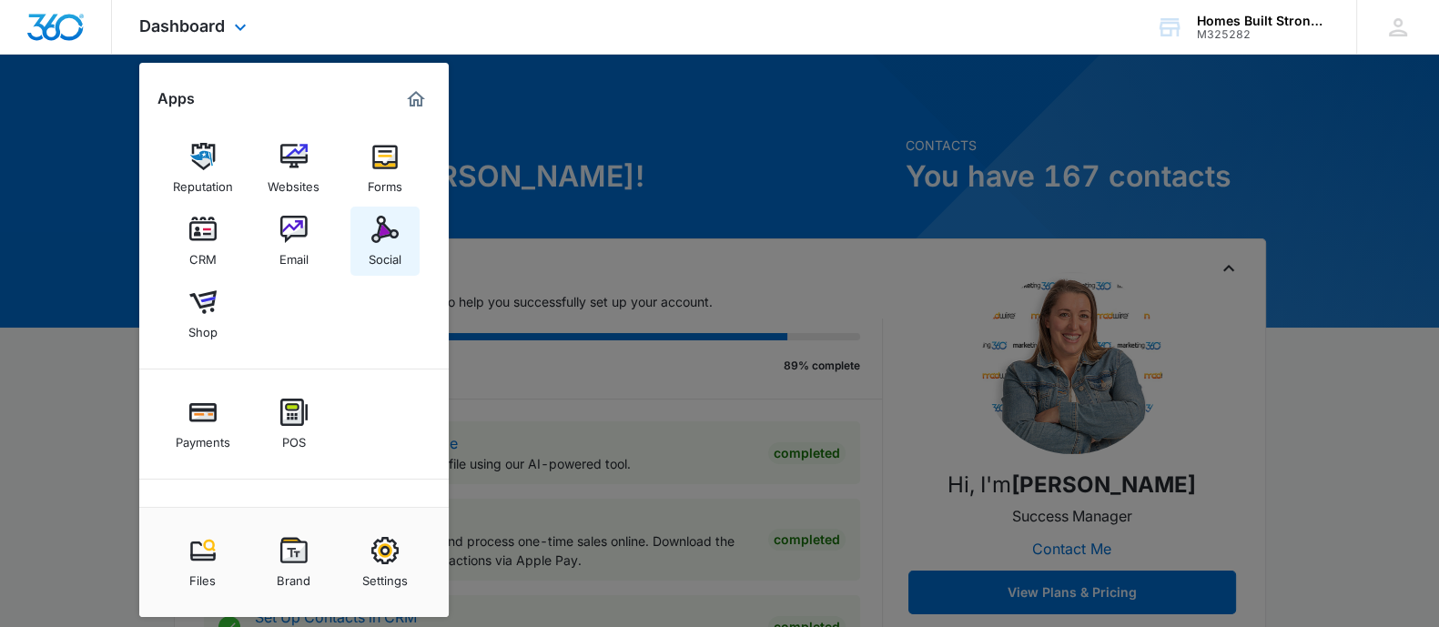
click at [384, 234] on img at bounding box center [384, 229] width 27 height 27
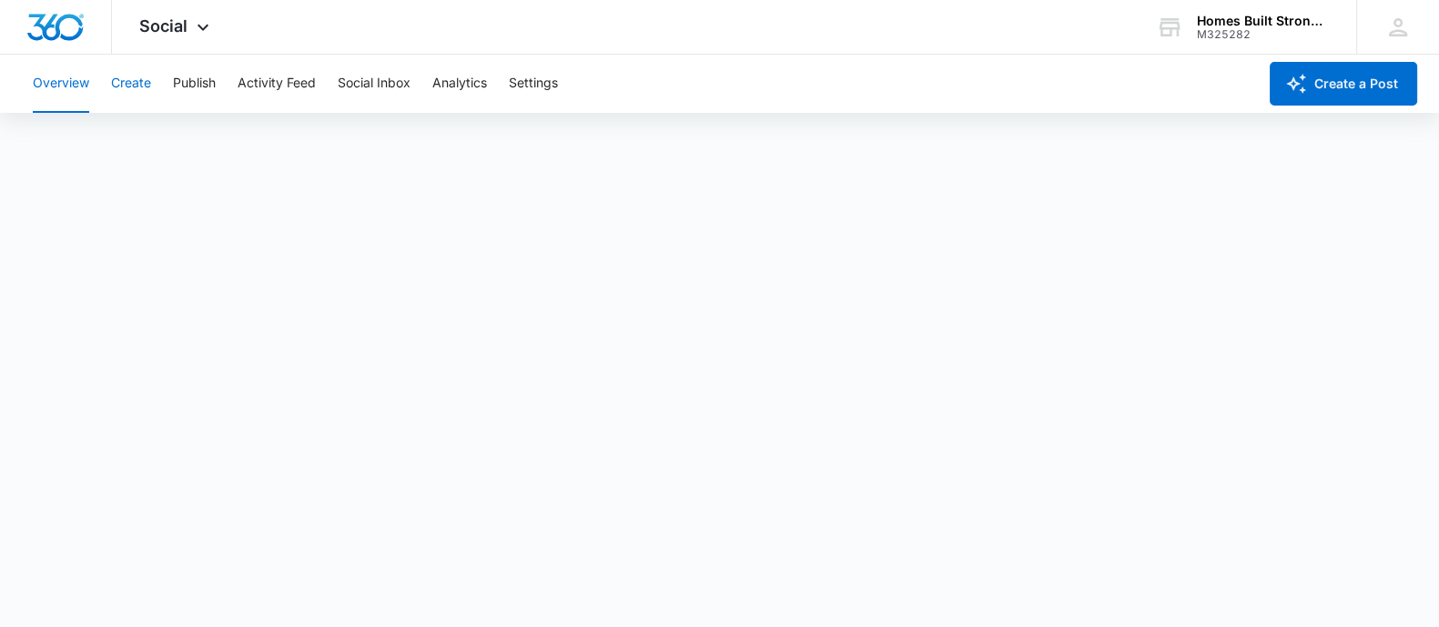
click at [133, 82] on button "Create" at bounding box center [131, 84] width 40 height 58
click at [389, 85] on button "Social Inbox" at bounding box center [374, 84] width 73 height 58
click at [1346, 83] on button "Create a Post" at bounding box center [1343, 84] width 147 height 44
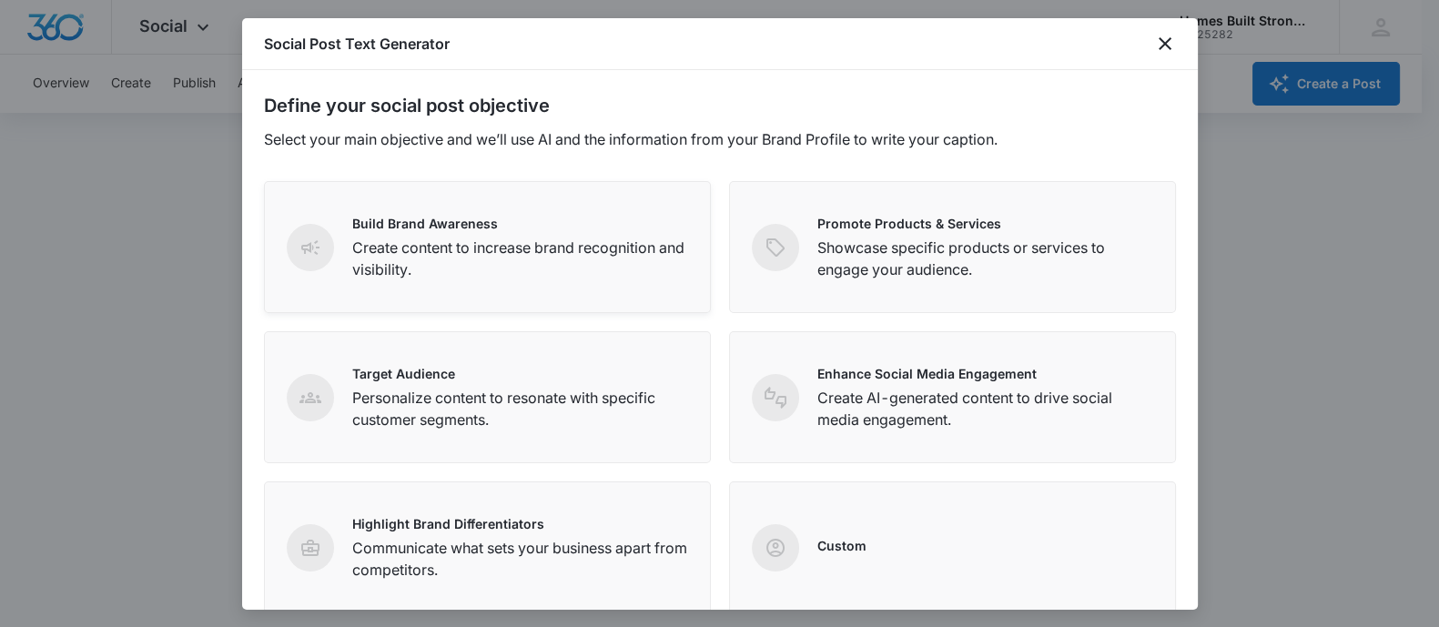
click at [514, 253] on p "Create content to increase brand recognition and visibility." at bounding box center [520, 259] width 336 height 44
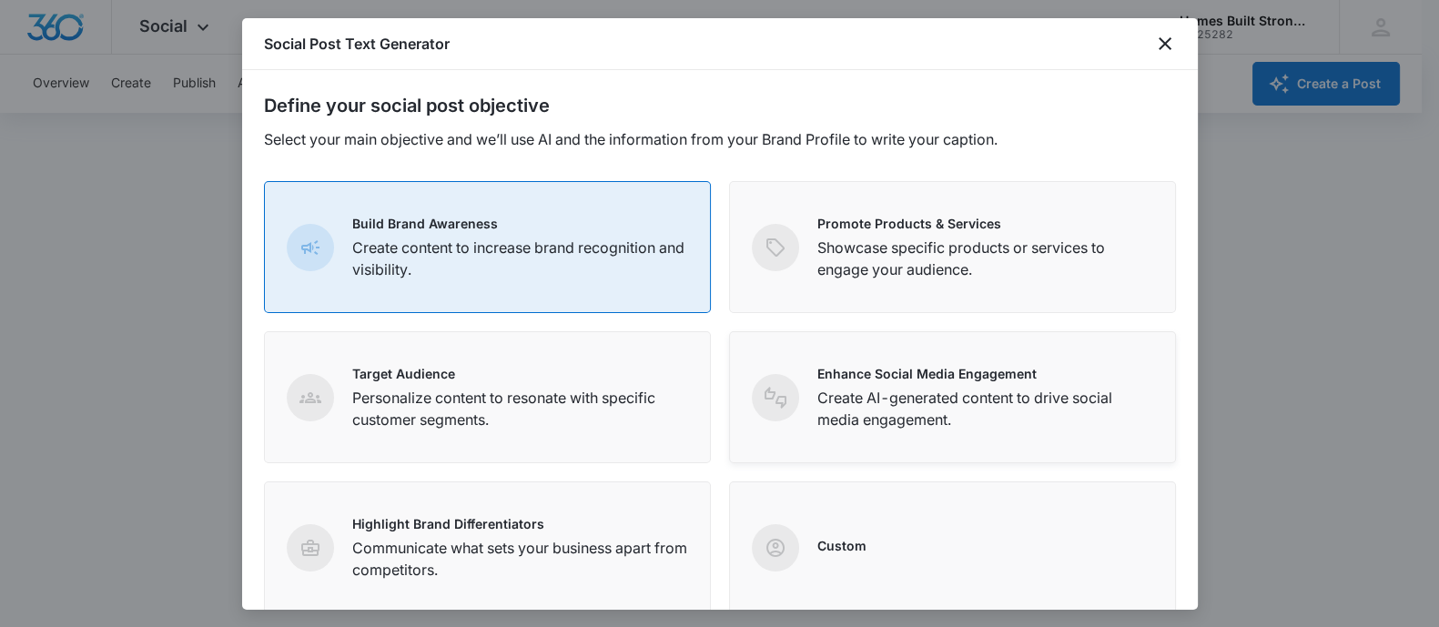
scroll to position [286, 0]
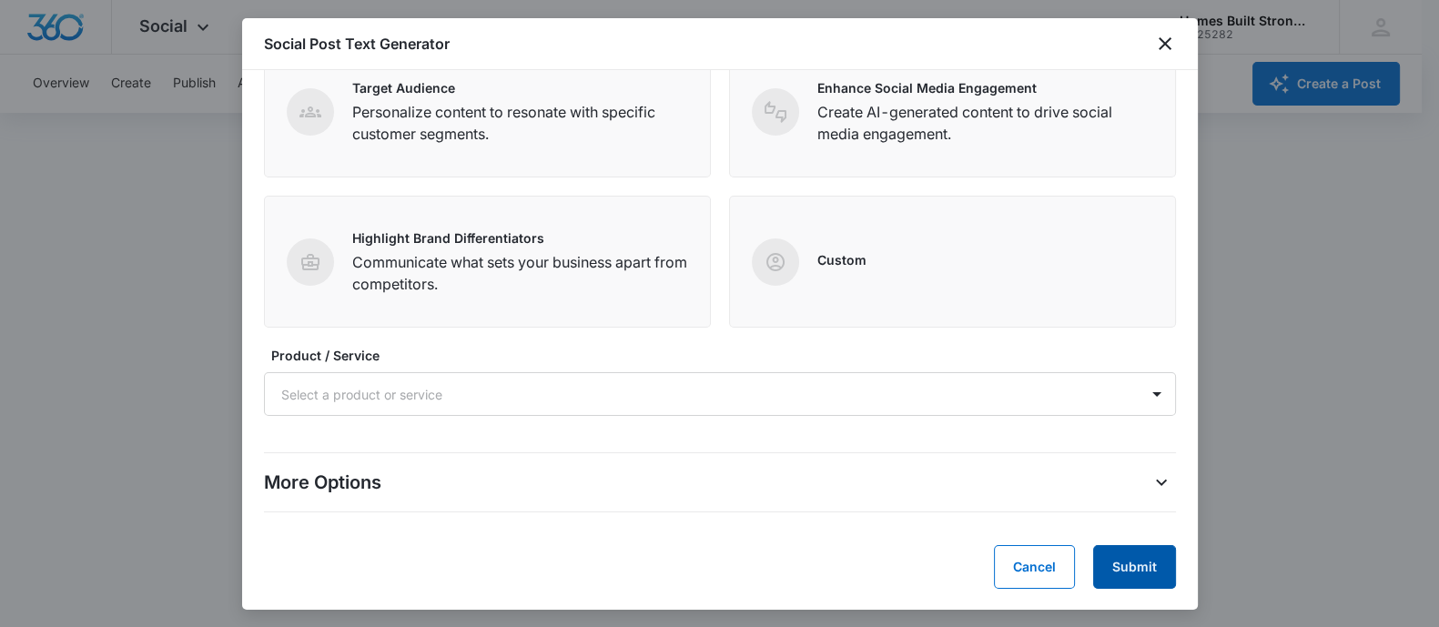
click at [1098, 569] on button "Submit" at bounding box center [1134, 567] width 83 height 44
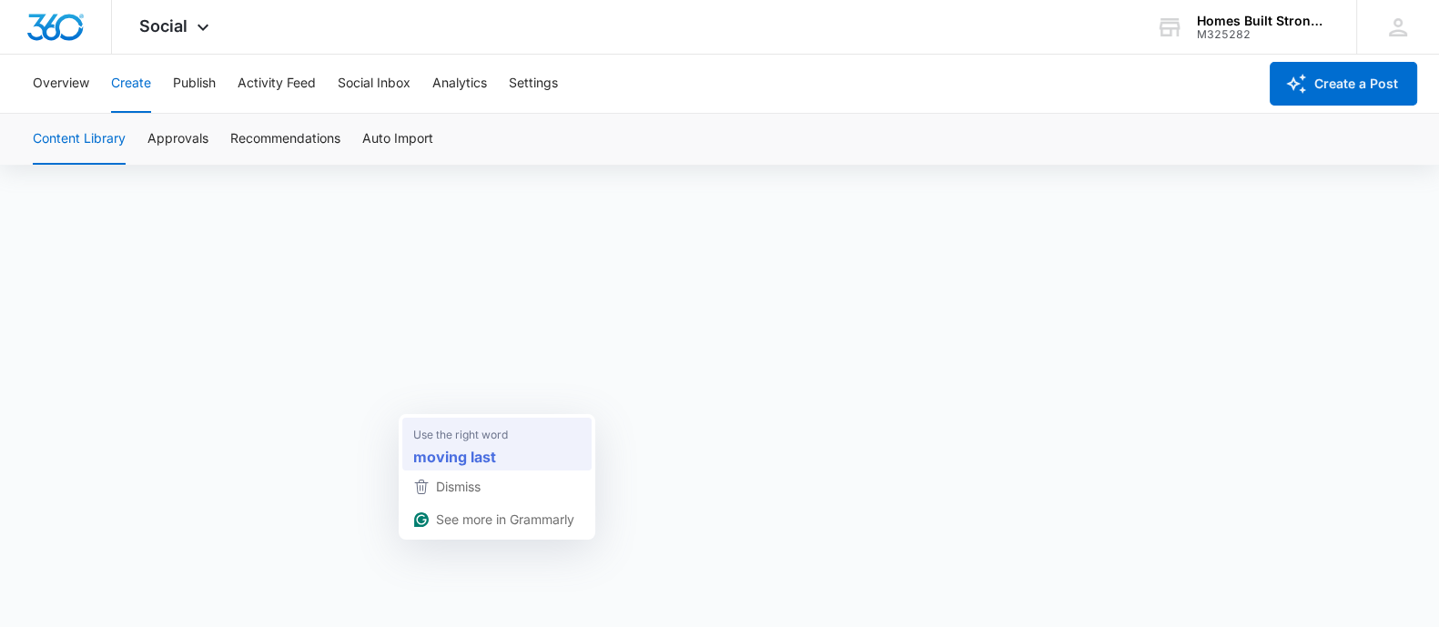
click at [441, 455] on strong "moving last" at bounding box center [454, 456] width 83 height 23
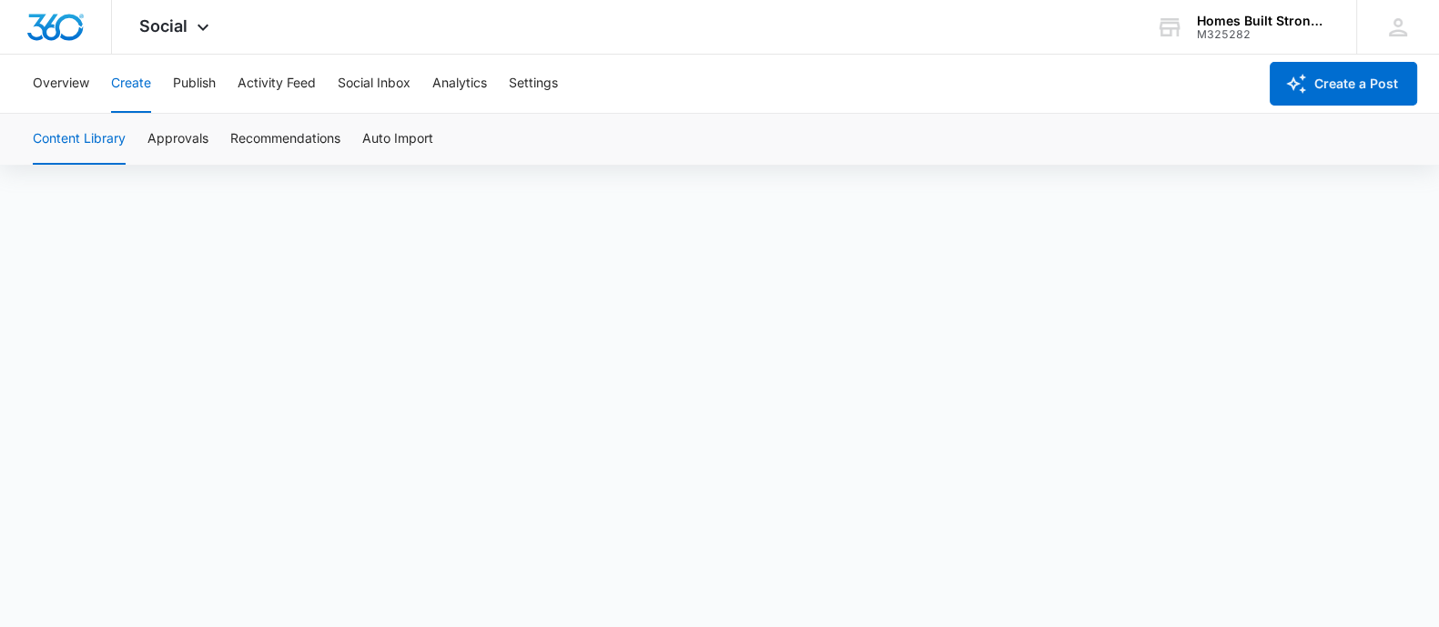
scroll to position [13, 0]
click at [174, 137] on button "Approvals" at bounding box center [177, 139] width 61 height 51
click at [369, 74] on button "Social Inbox" at bounding box center [374, 84] width 73 height 58
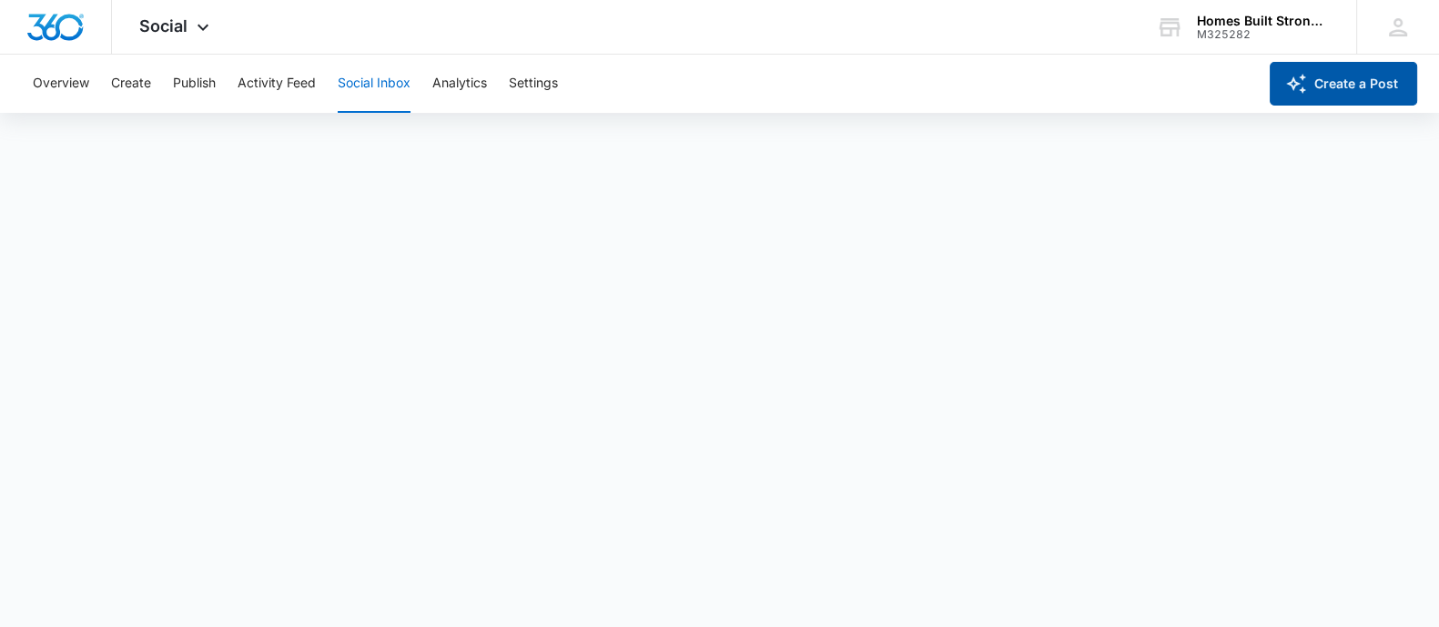
click at [1312, 81] on button "Create a Post" at bounding box center [1343, 84] width 147 height 44
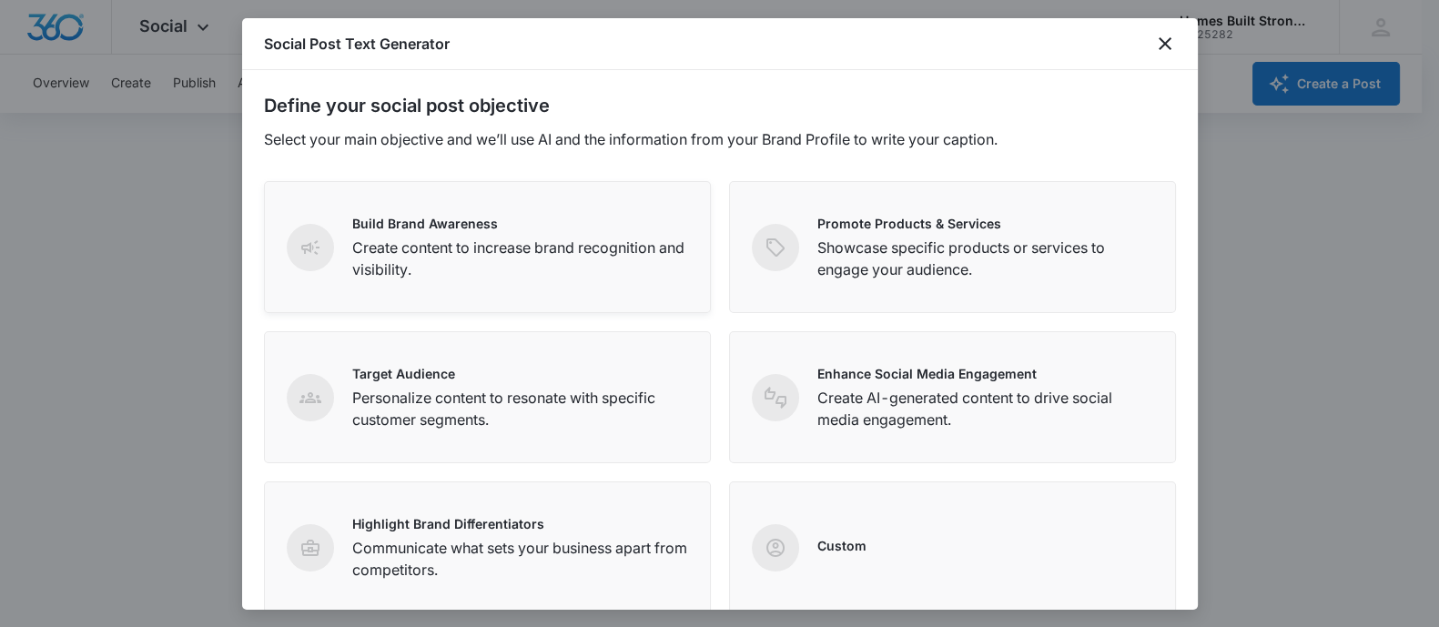
click at [526, 224] on p "Build Brand Awareness" at bounding box center [520, 223] width 336 height 19
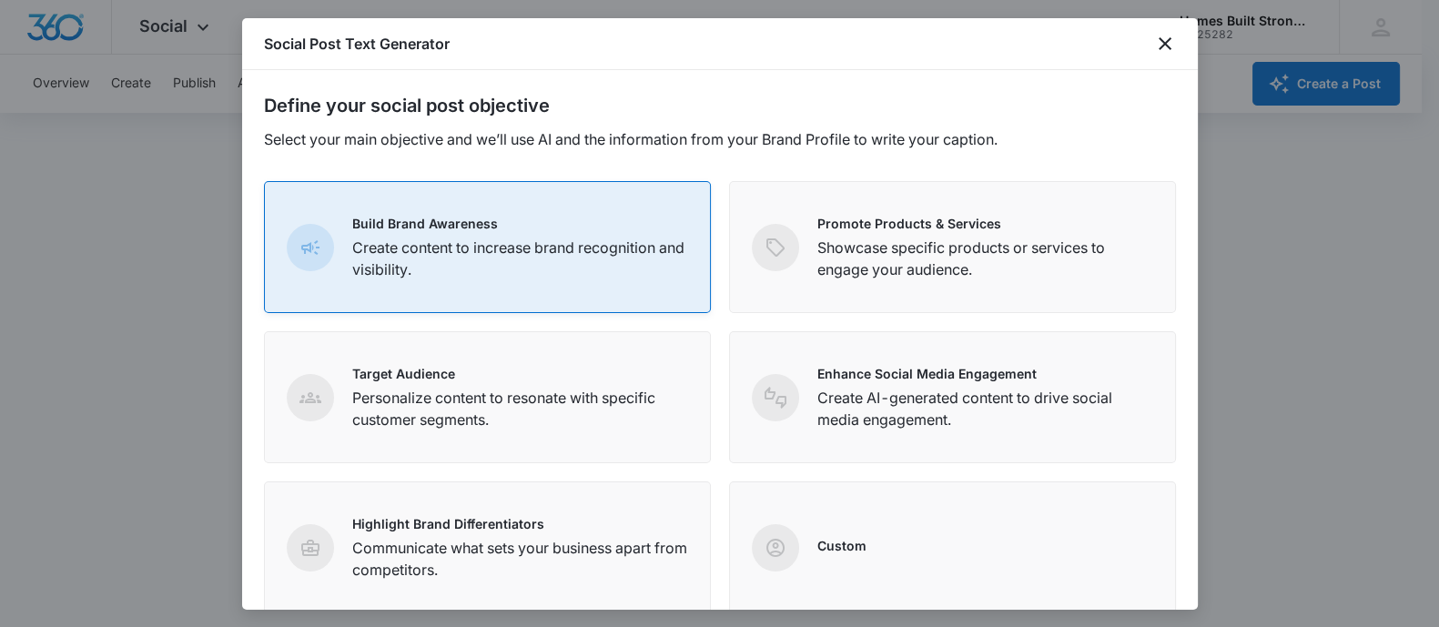
scroll to position [286, 0]
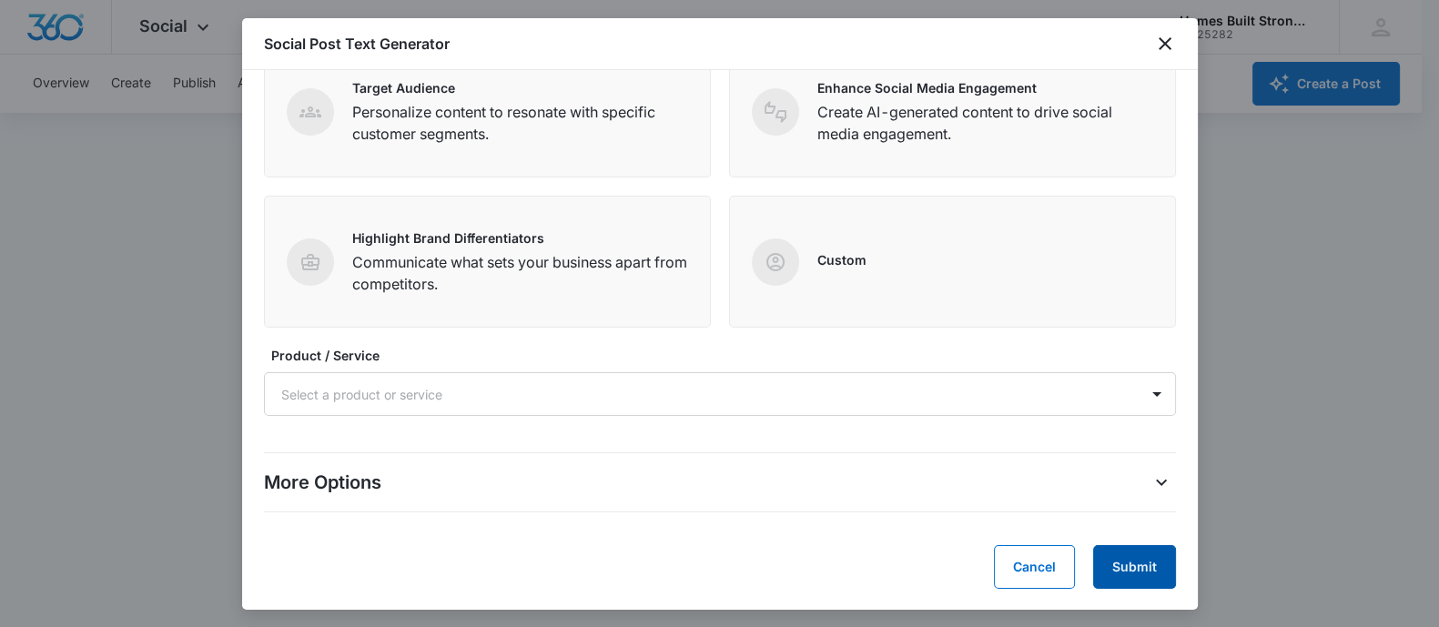
click at [1130, 569] on button "Submit" at bounding box center [1134, 567] width 83 height 44
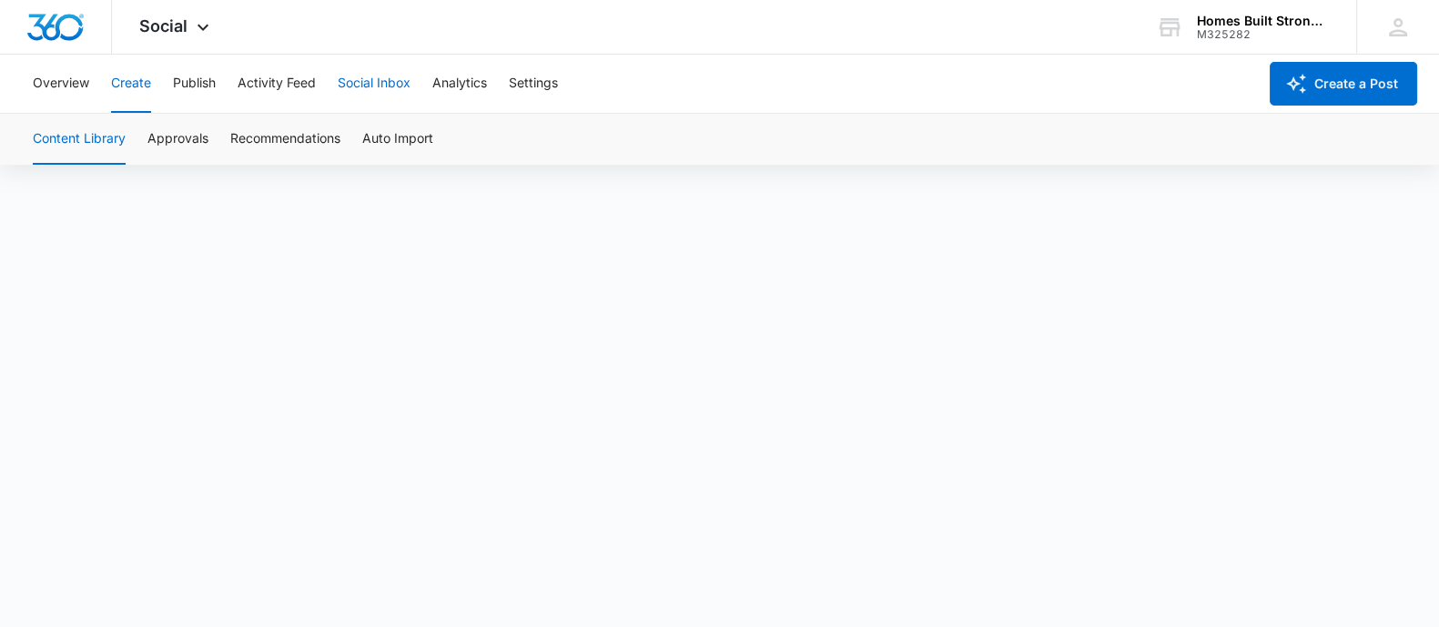
click at [396, 85] on button "Social Inbox" at bounding box center [374, 84] width 73 height 58
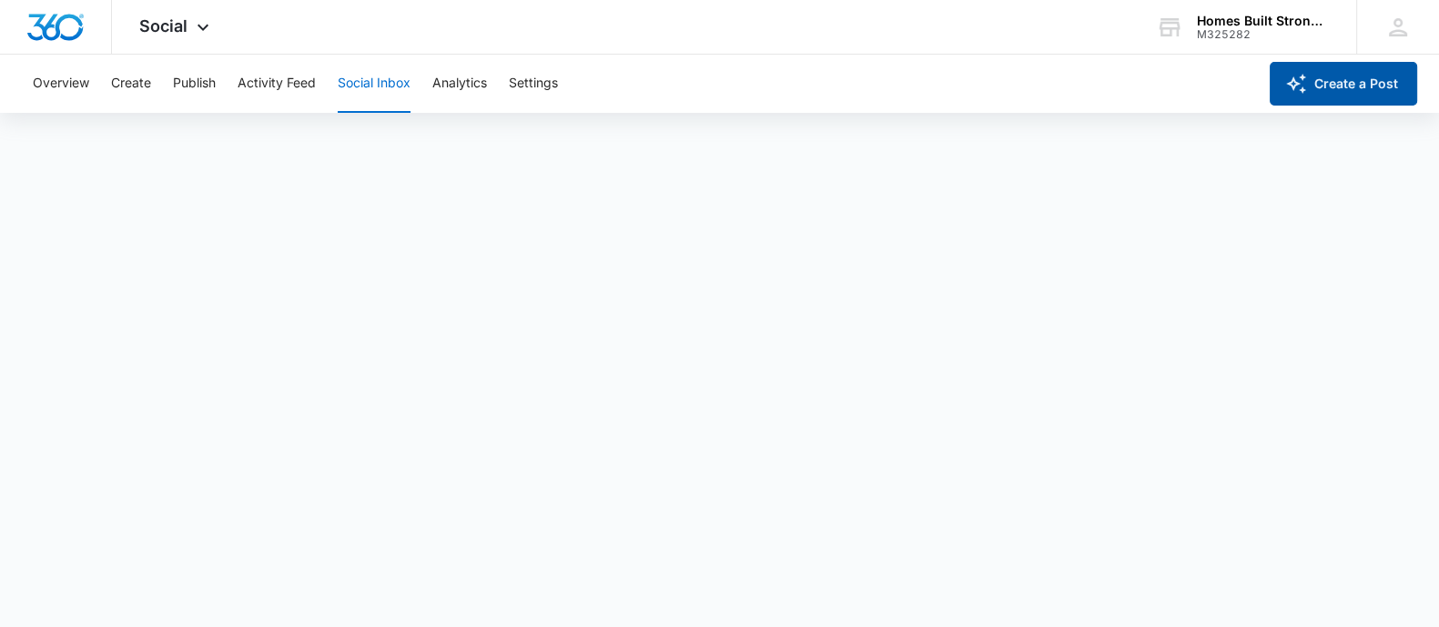
click at [1333, 79] on button "Create a Post" at bounding box center [1343, 84] width 147 height 44
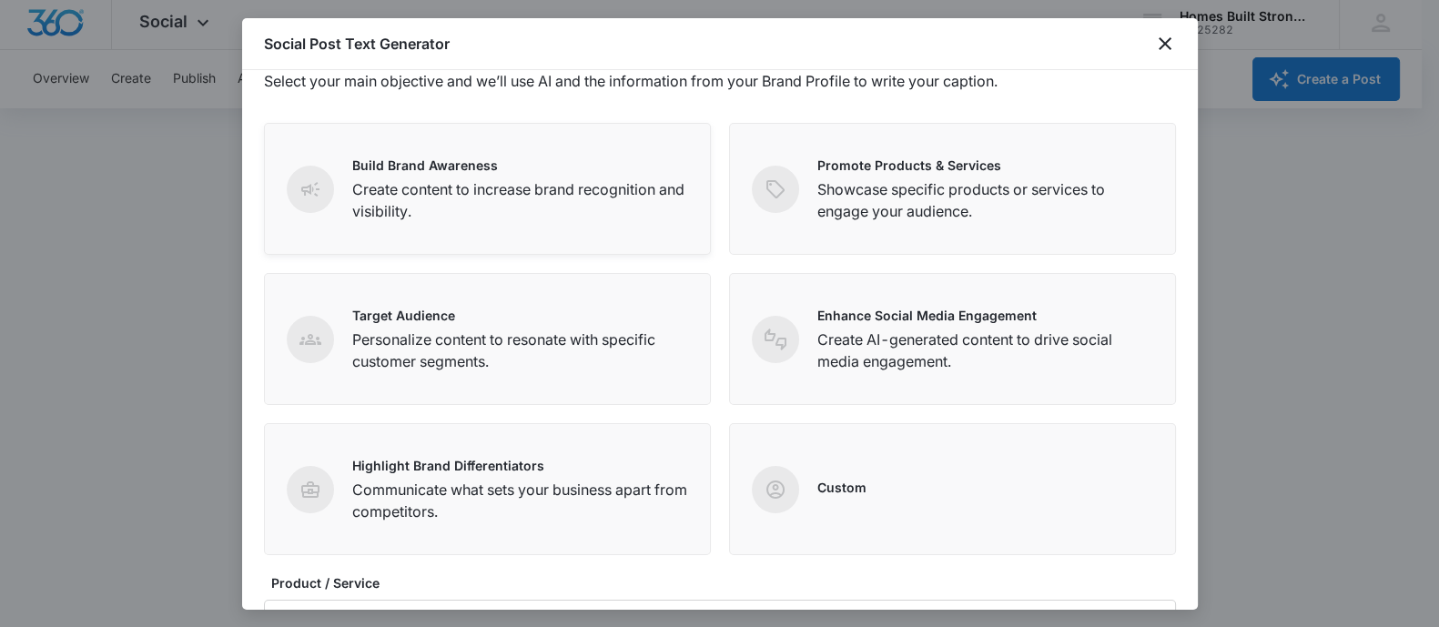
click at [488, 197] on p "Create content to increase brand recognition and visibility." at bounding box center [520, 200] width 336 height 44
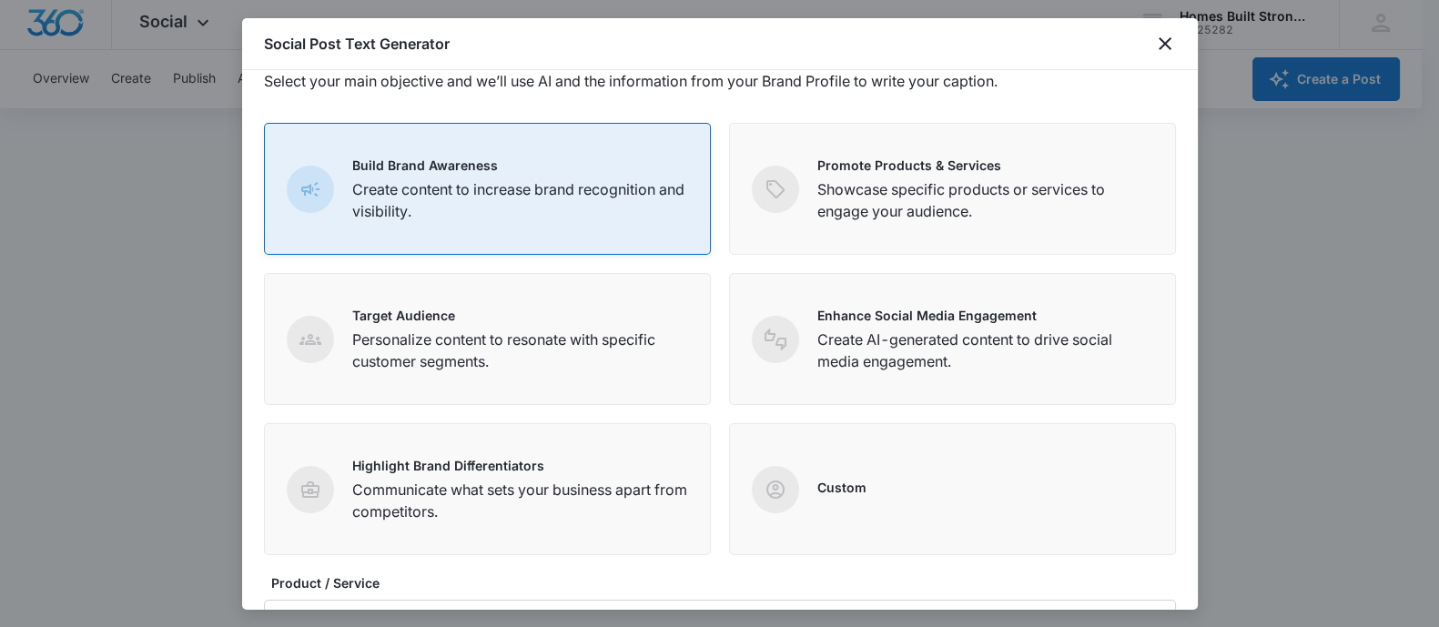
scroll to position [286, 0]
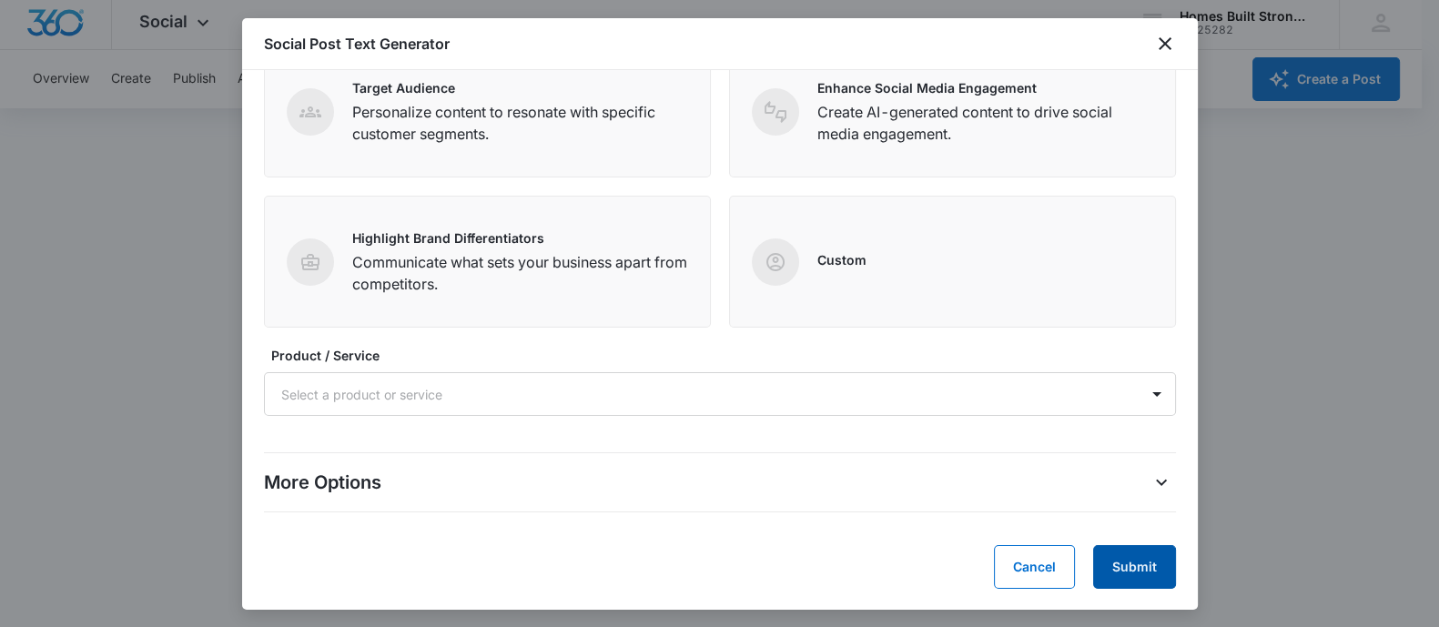
click at [1125, 565] on button "Submit" at bounding box center [1134, 567] width 83 height 44
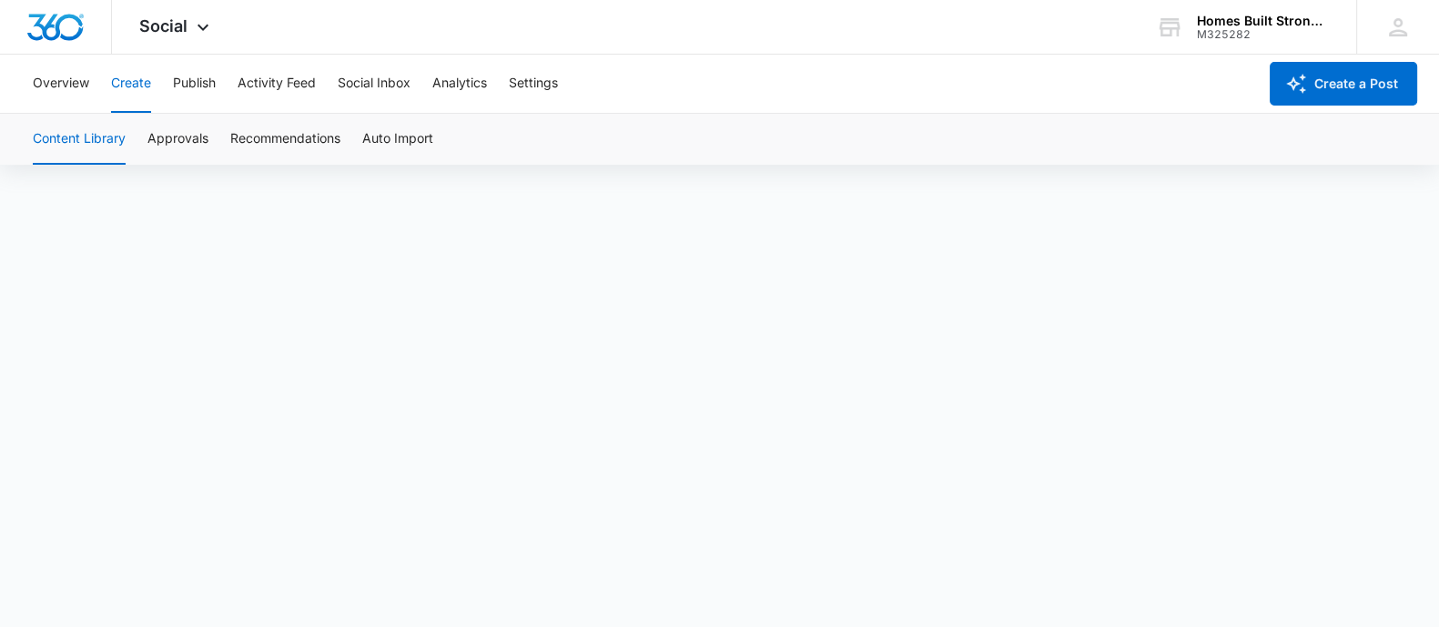
scroll to position [11, 0]
click at [173, 141] on button "Approvals" at bounding box center [177, 139] width 61 height 51
click at [349, 87] on button "Social Inbox" at bounding box center [374, 84] width 73 height 58
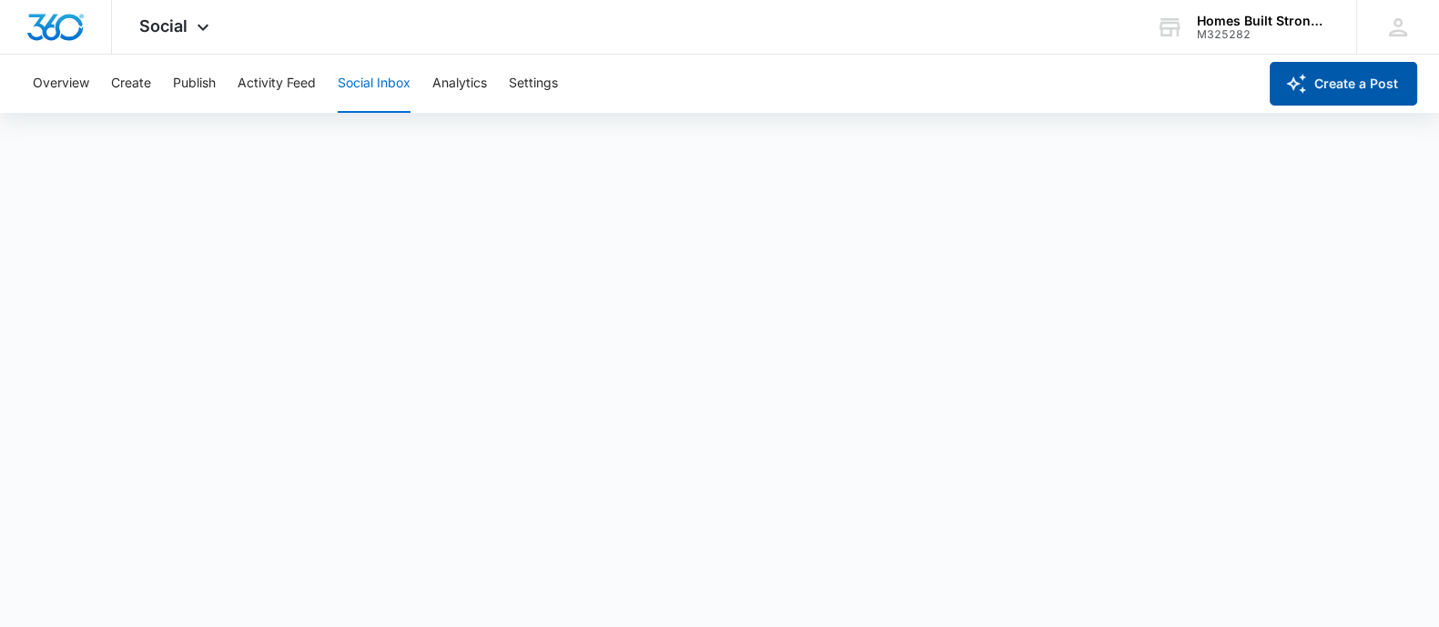
click at [1356, 72] on button "Create a Post" at bounding box center [1343, 84] width 147 height 44
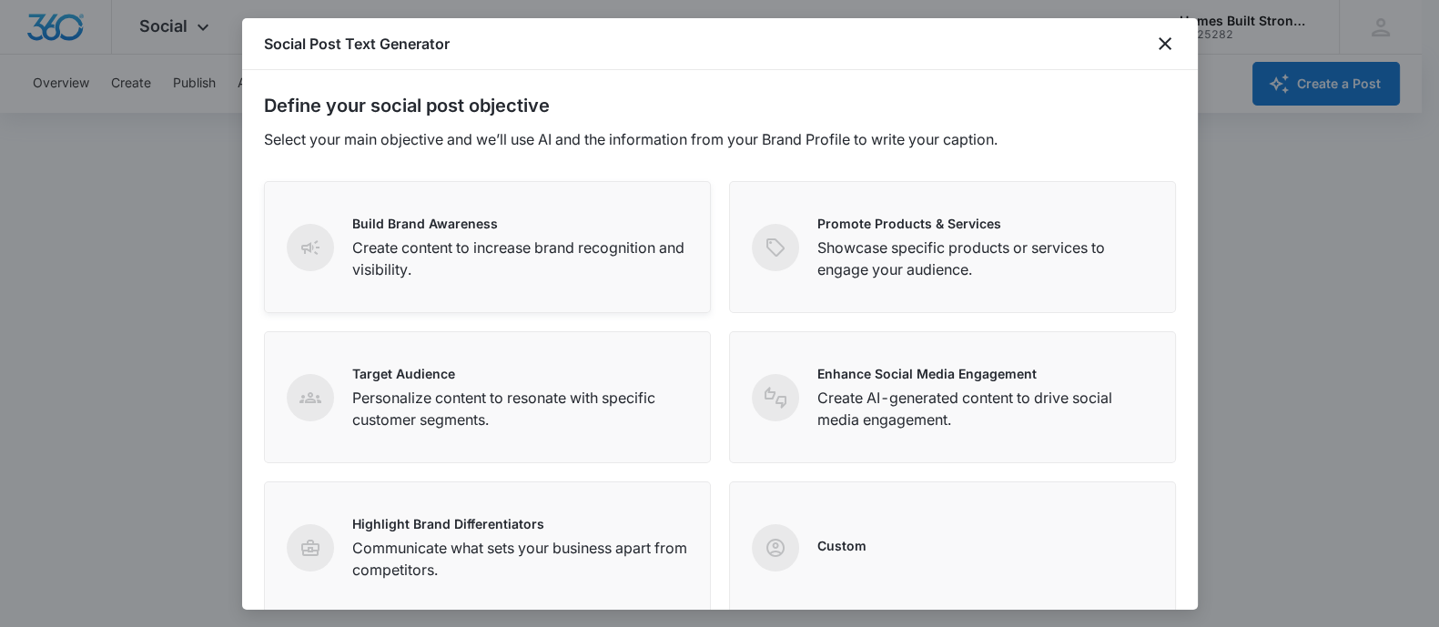
click at [440, 269] on p "Create content to increase brand recognition and visibility." at bounding box center [520, 259] width 336 height 44
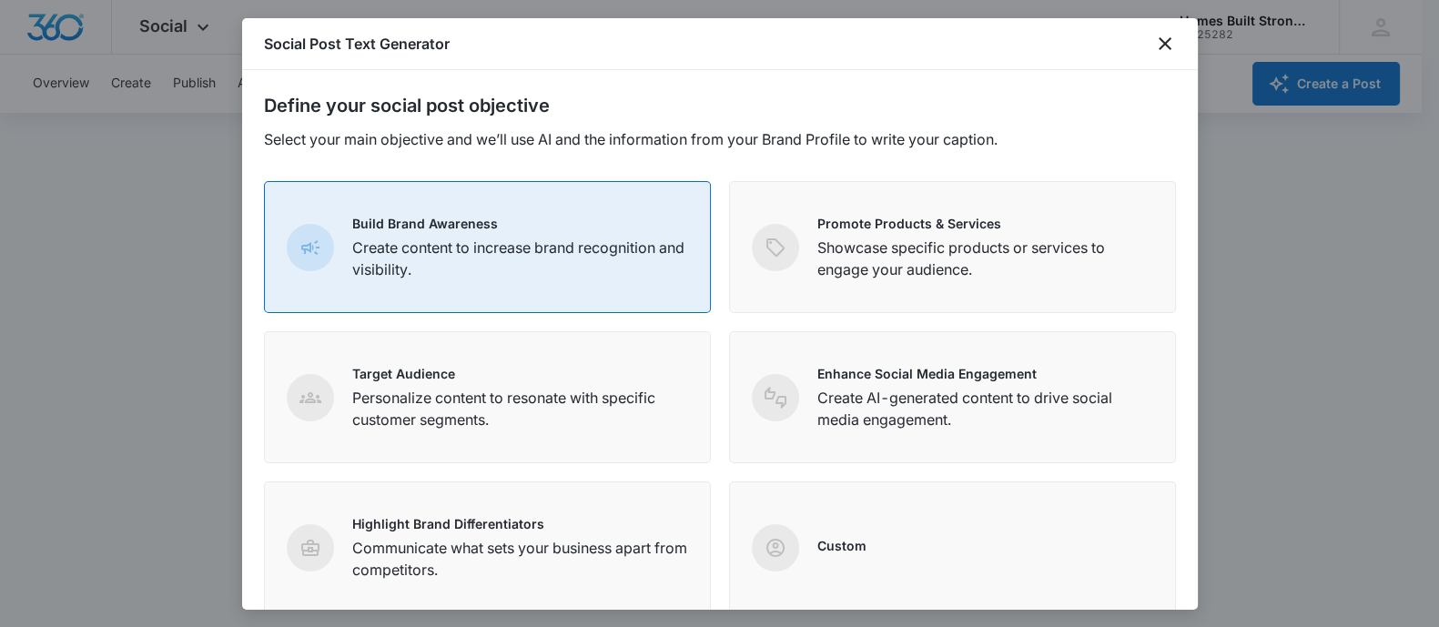
scroll to position [286, 0]
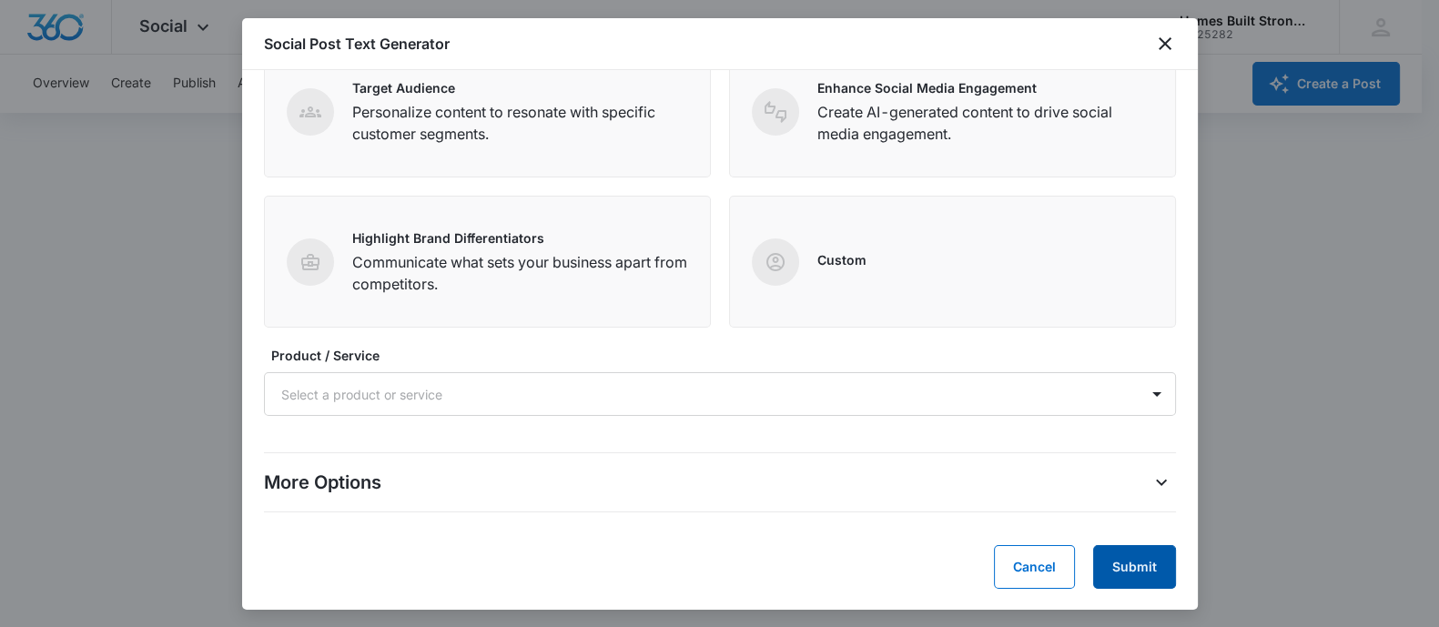
click at [1124, 573] on button "Submit" at bounding box center [1134, 567] width 83 height 44
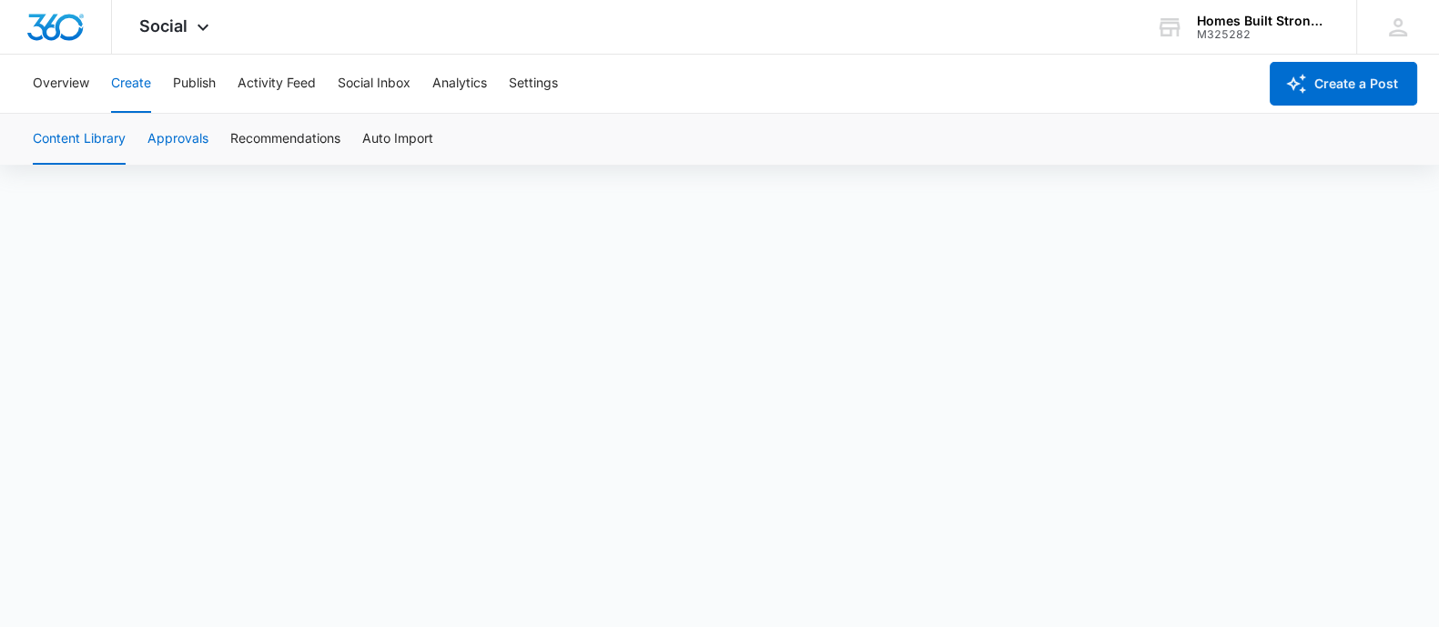
click at [179, 133] on button "Approvals" at bounding box center [177, 139] width 61 height 51
click at [570, 23] on div "Social Apps Reputation Websites Forms CRM Email Social Shop Payments POS Conten…" at bounding box center [719, 27] width 1439 height 55
click at [365, 91] on button "Social Inbox" at bounding box center [374, 84] width 73 height 58
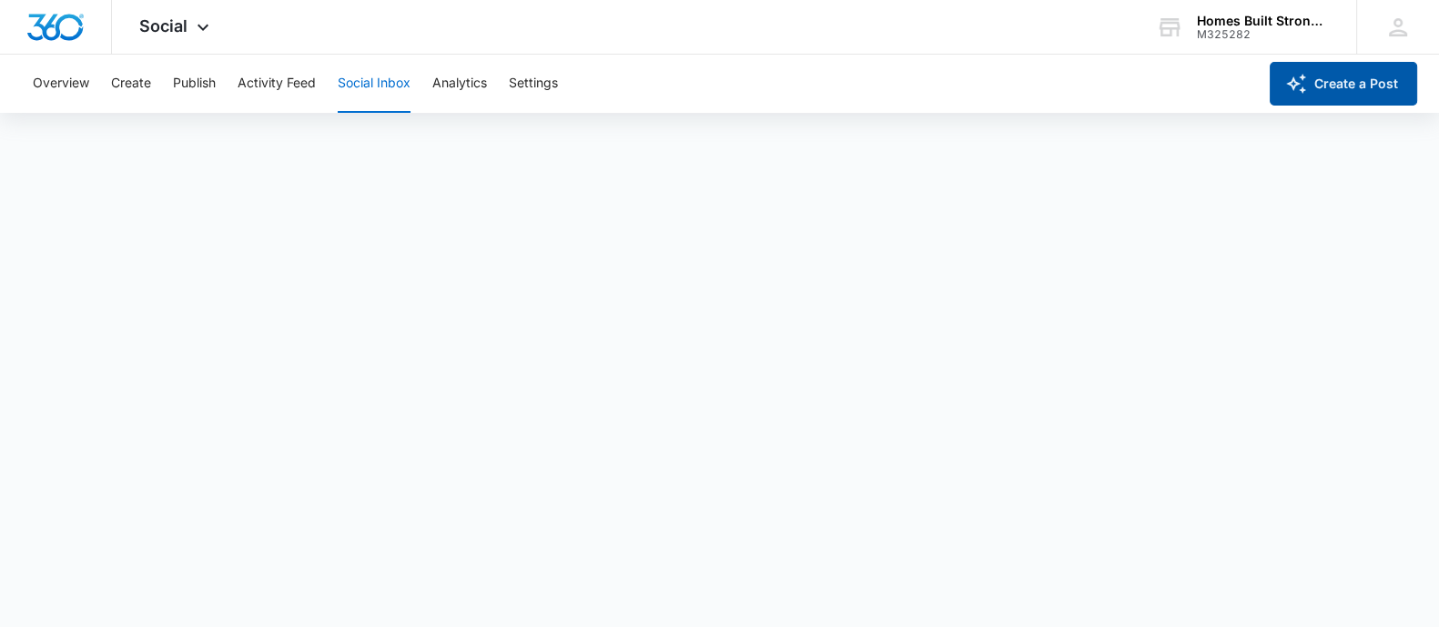
click at [1338, 88] on button "Create a Post" at bounding box center [1343, 84] width 147 height 44
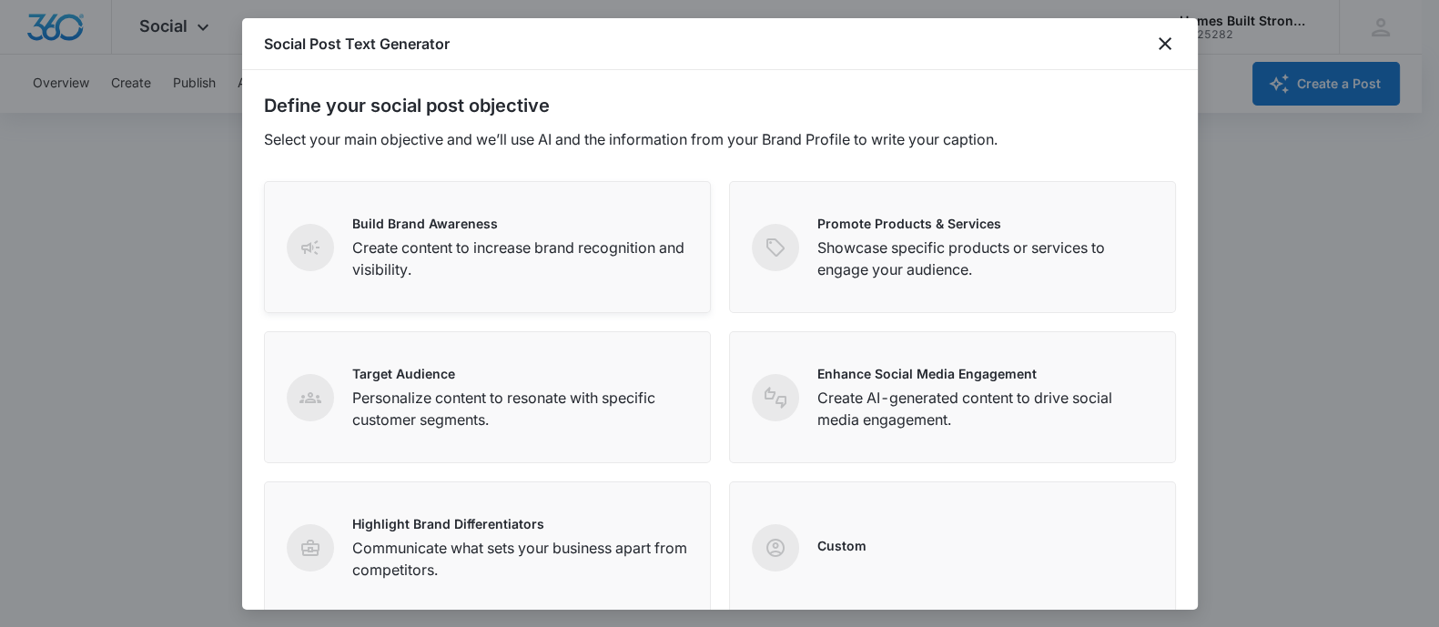
click at [411, 281] on div "Build Brand Awareness Create content to increase brand recognition and visibili…" at bounding box center [487, 247] width 447 height 132
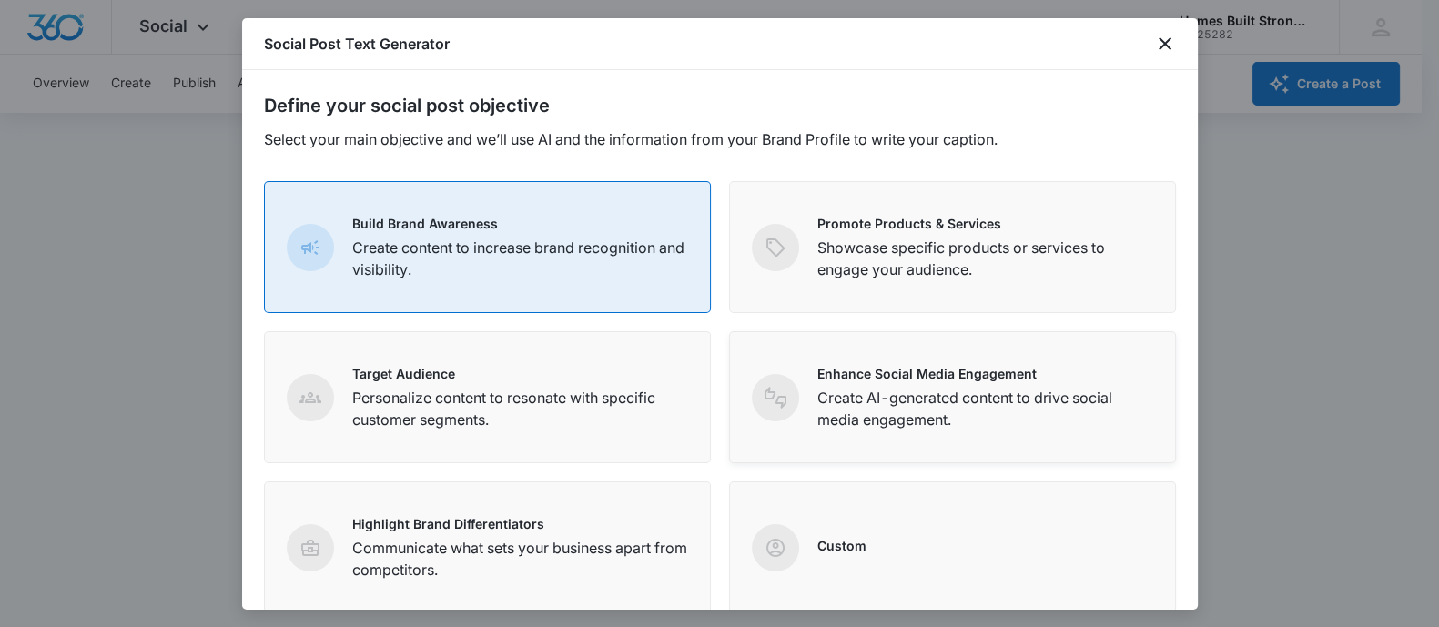
scroll to position [286, 0]
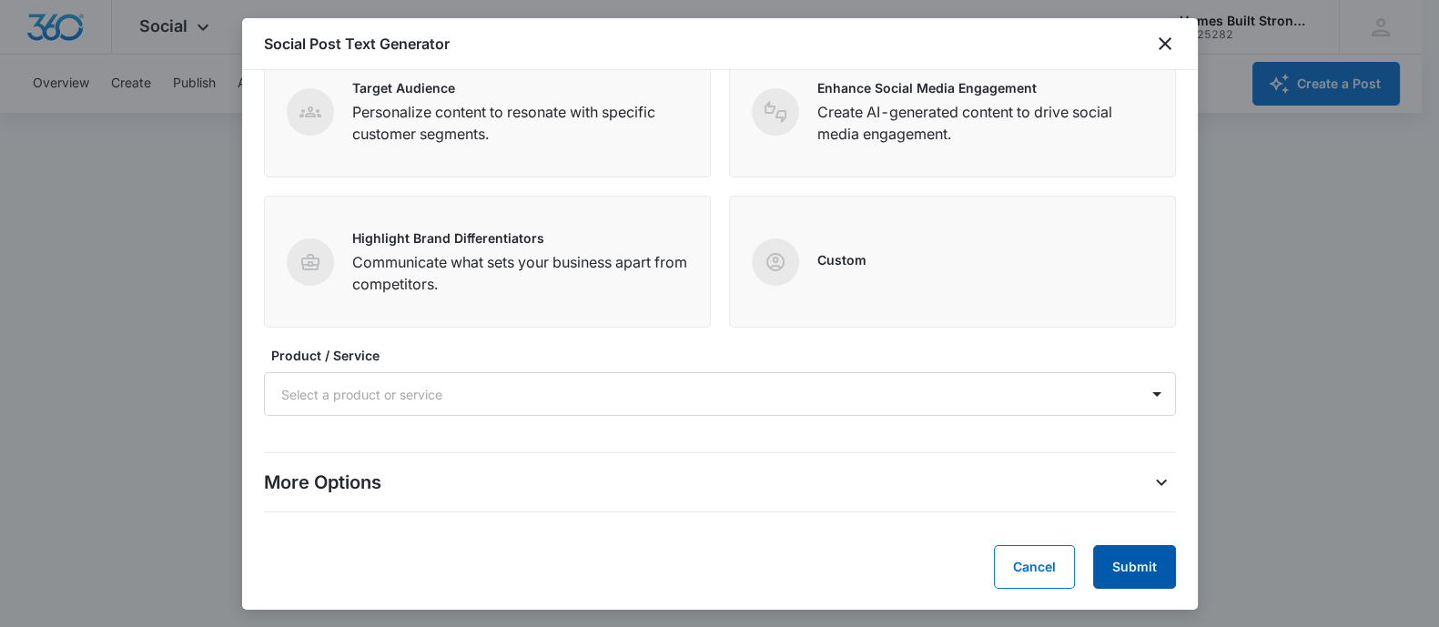
click at [1118, 576] on button "Submit" at bounding box center [1134, 567] width 83 height 44
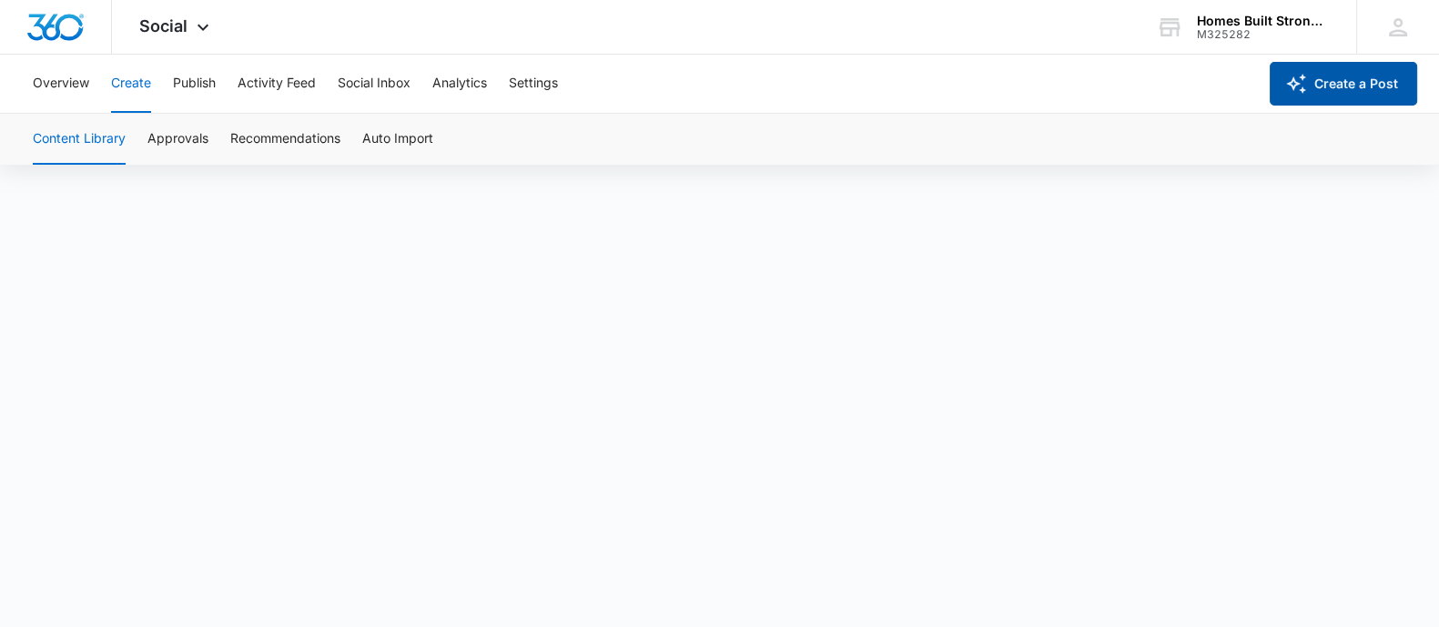
click at [1297, 82] on icon "button" at bounding box center [1296, 84] width 20 height 20
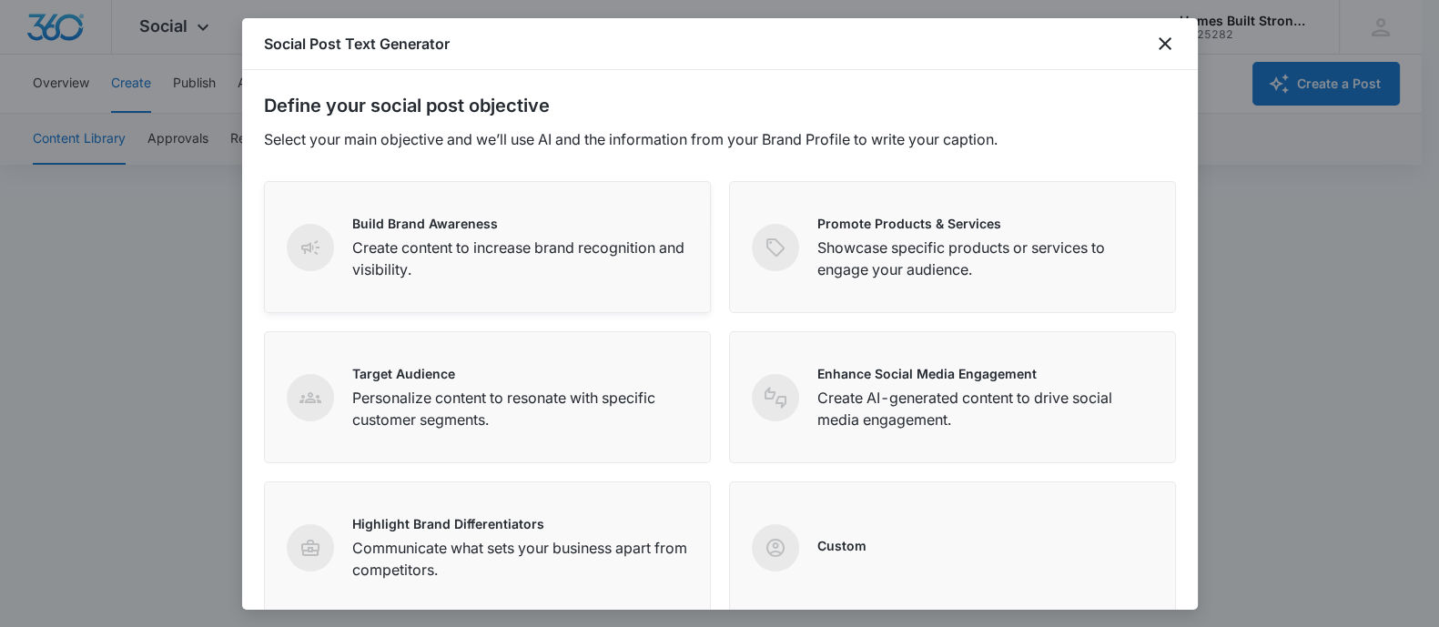
click at [512, 261] on p "Create content to increase brand recognition and visibility." at bounding box center [520, 259] width 336 height 44
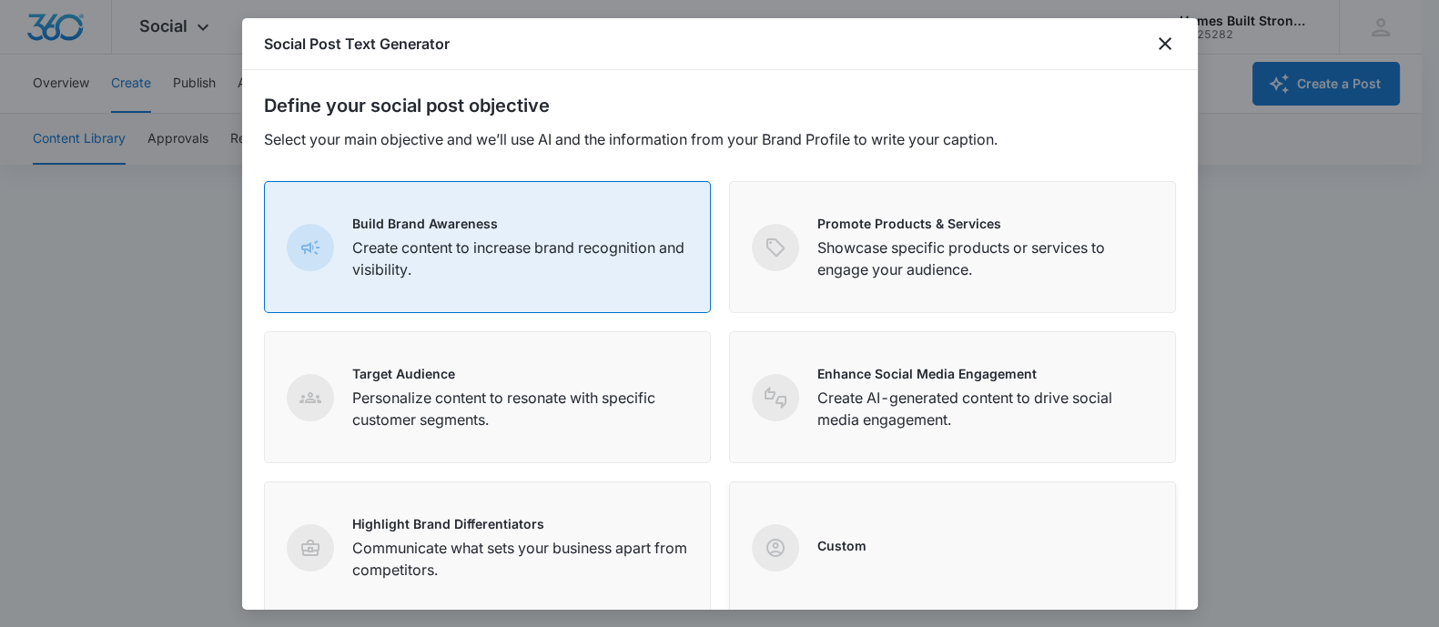
scroll to position [286, 0]
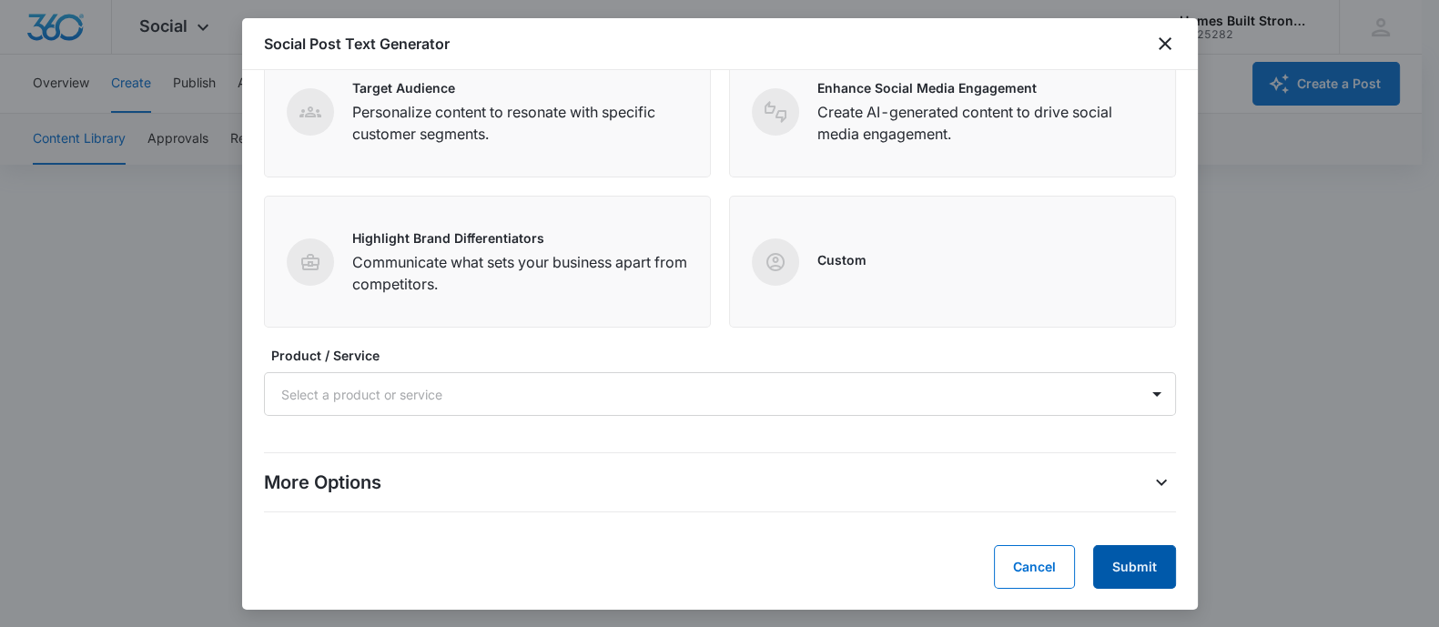
click at [1124, 565] on button "Submit" at bounding box center [1134, 567] width 83 height 44
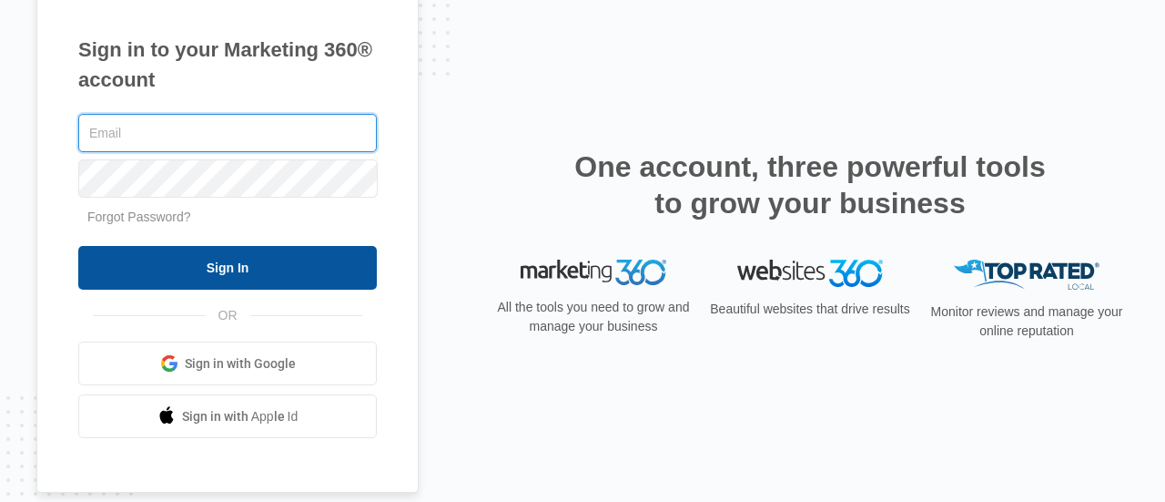
type input "[PERSON_NAME][EMAIL_ADDRESS][DOMAIN_NAME]"
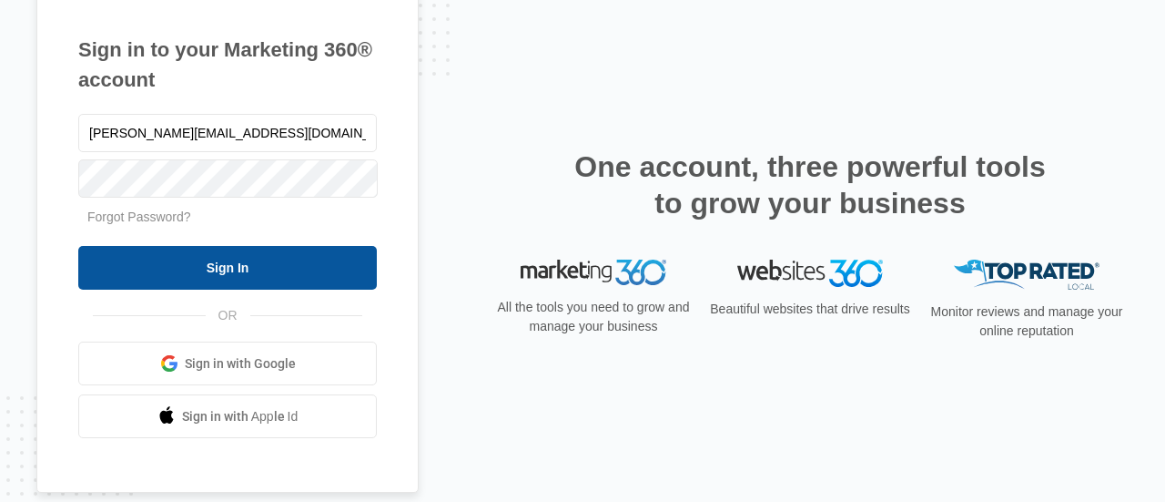
click at [258, 278] on input "Sign In" at bounding box center [227, 268] width 299 height 44
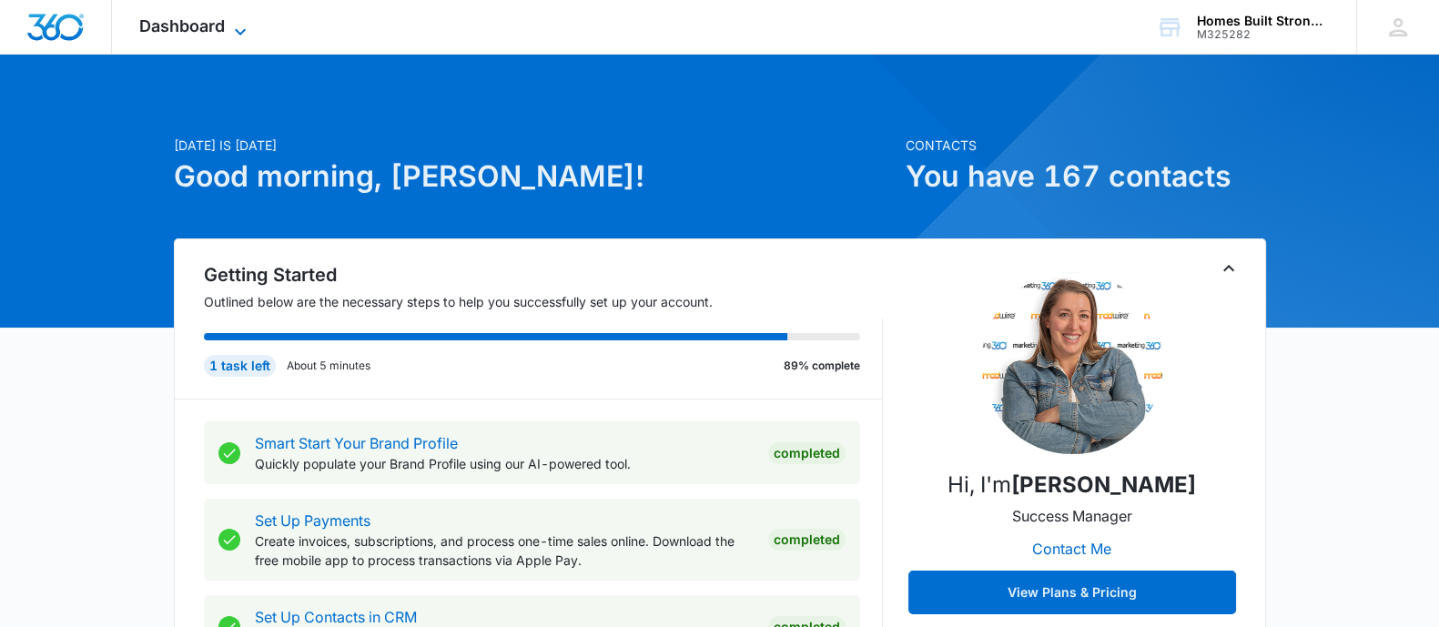
click at [229, 21] on icon at bounding box center [240, 32] width 22 height 22
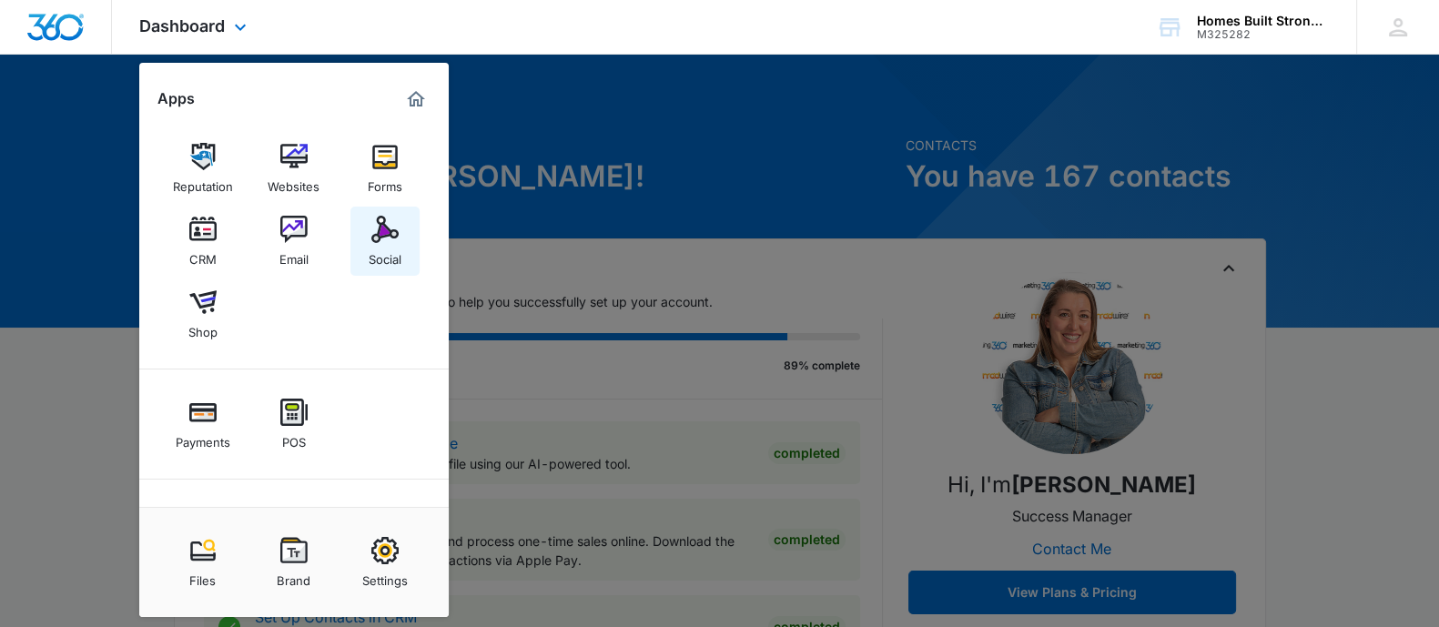
click at [364, 239] on link "Social" at bounding box center [384, 241] width 69 height 69
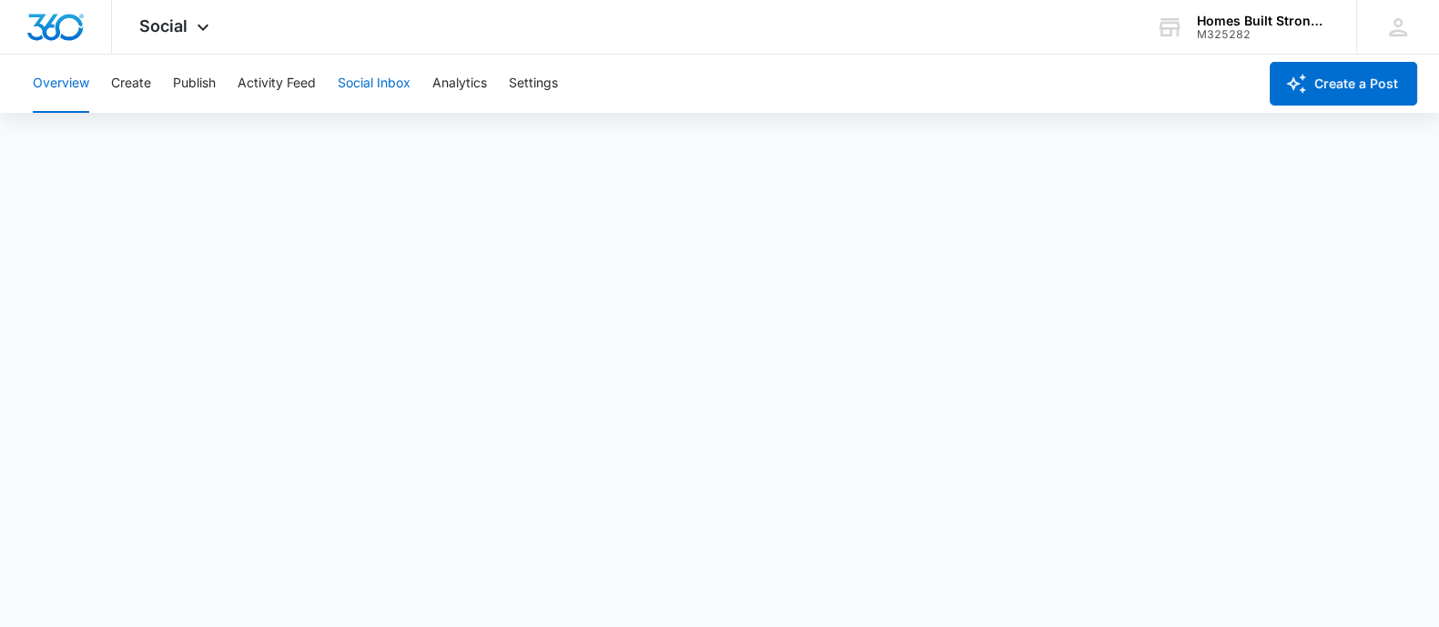
click at [369, 84] on button "Social Inbox" at bounding box center [374, 84] width 73 height 58
click at [159, 83] on div "Overview Create Publish Activity Feed Social Inbox Analytics Settings" at bounding box center [639, 84] width 1235 height 58
click at [138, 87] on button "Create" at bounding box center [131, 84] width 40 height 58
click at [159, 143] on button "Approvals" at bounding box center [177, 139] width 61 height 51
